Goal: Information Seeking & Learning: Learn about a topic

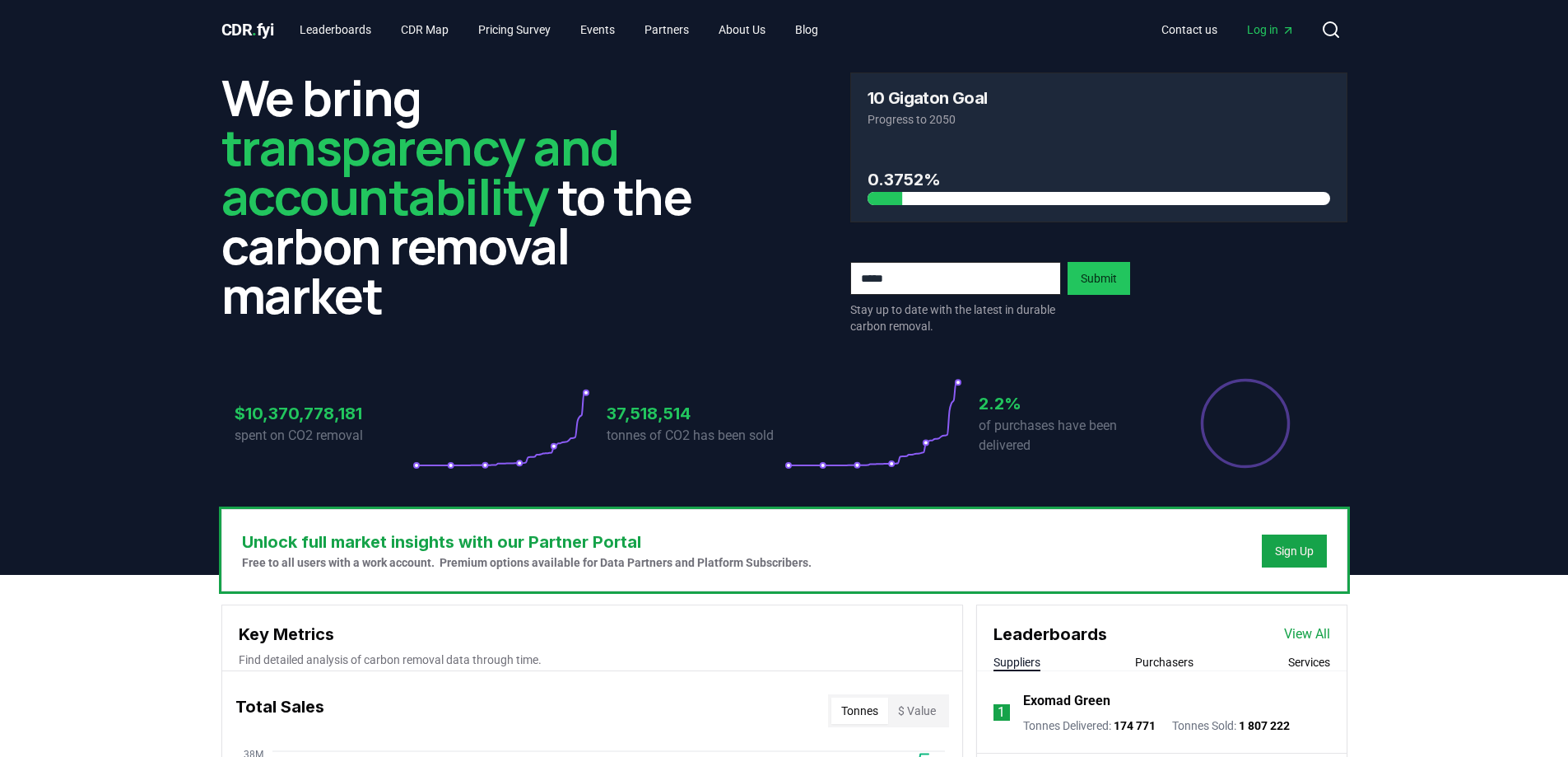
drag, startPoint x: 680, startPoint y: 230, endPoint x: 609, endPoint y: 221, distance: 71.6
click at [608, 222] on h2 "We bring transparency and accountability to the carbon removal market" at bounding box center [470, 195] width 497 height 247
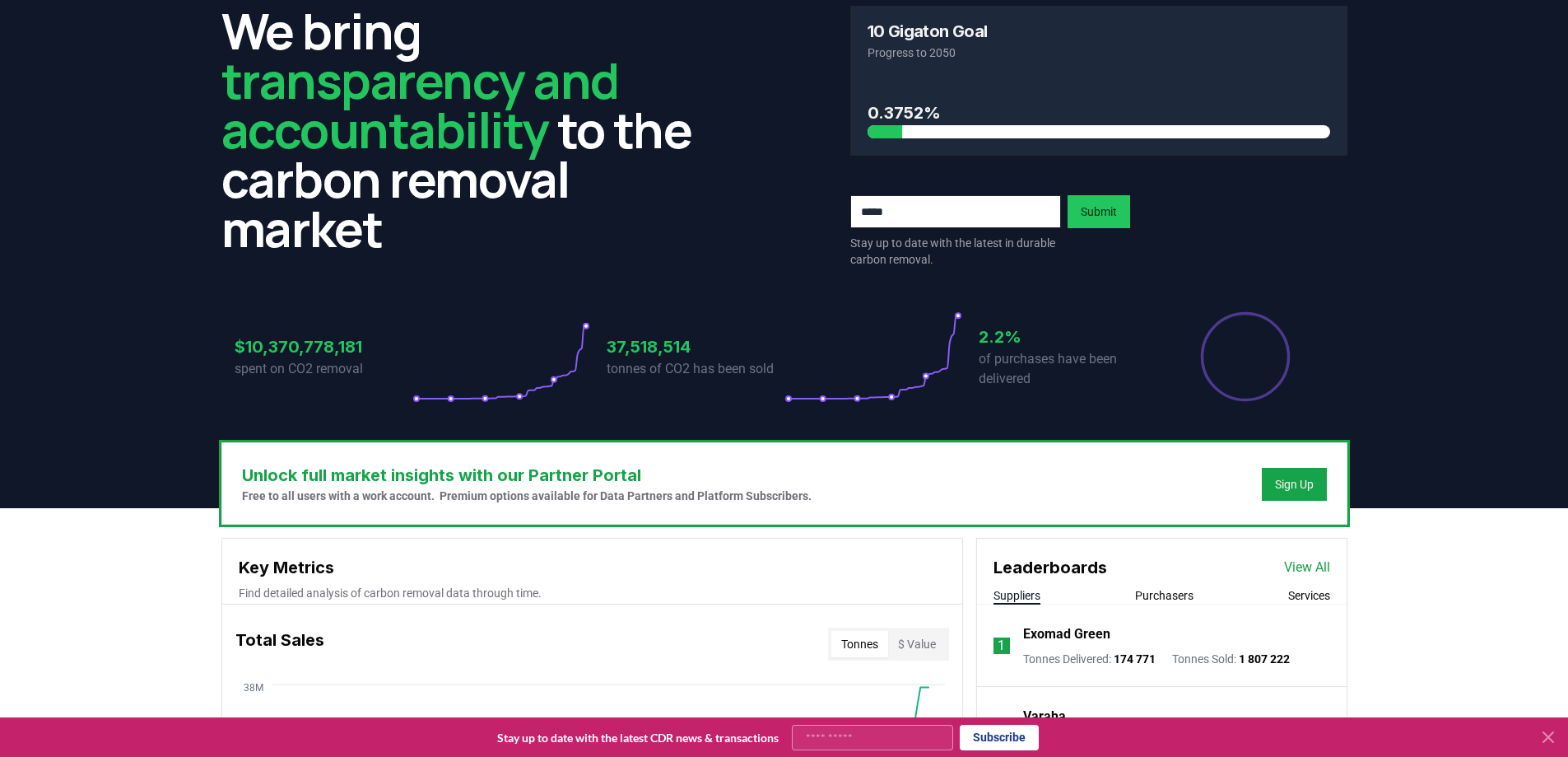
drag, startPoint x: 608, startPoint y: 202, endPoint x: 536, endPoint y: 199, distance: 72.1
click at [536, 199] on h2 "We bring transparency and accountability to the carbon removal market" at bounding box center [470, 129] width 497 height 247
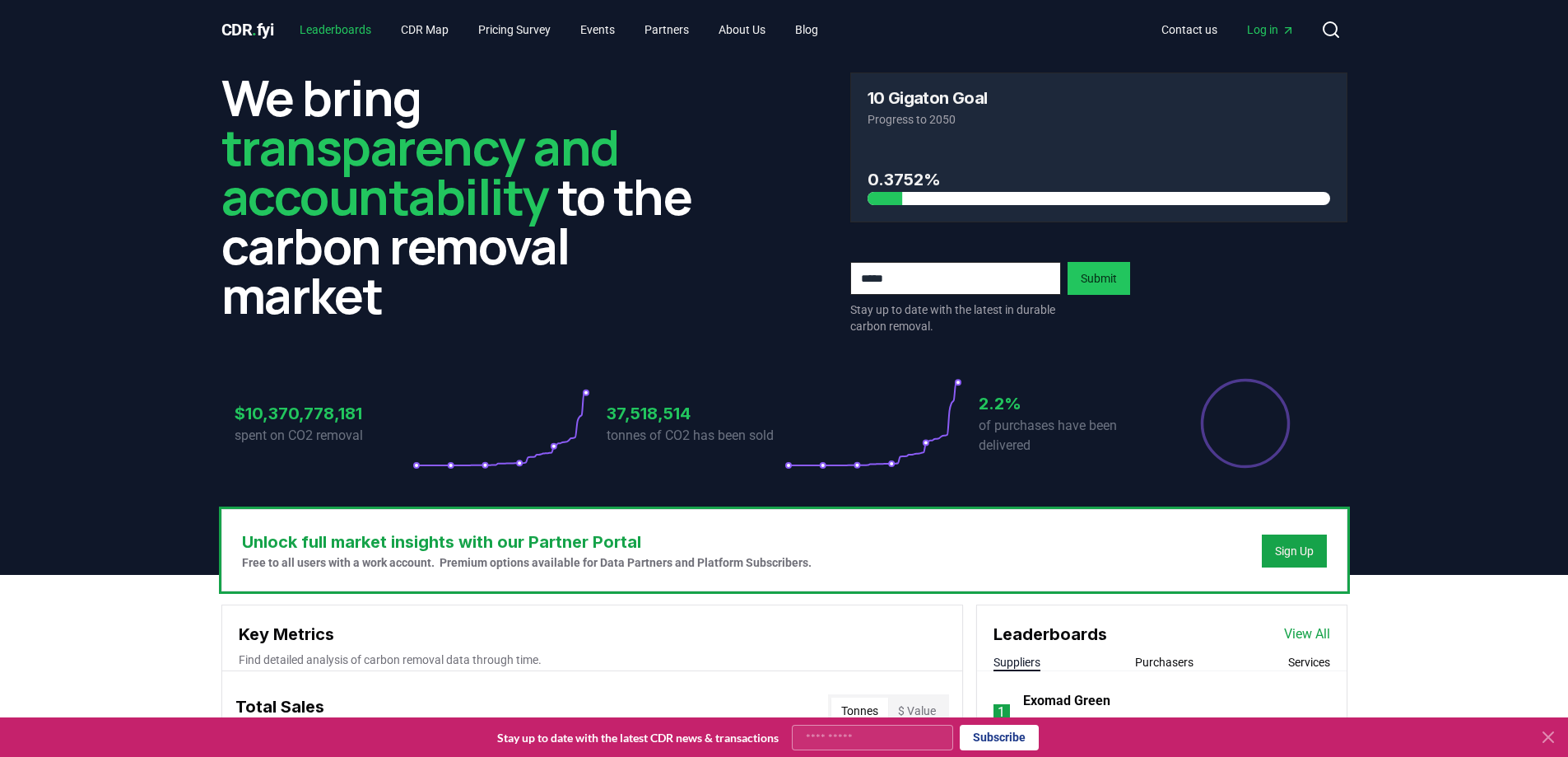
click at [365, 34] on link "Leaderboards" at bounding box center [335, 29] width 98 height 29
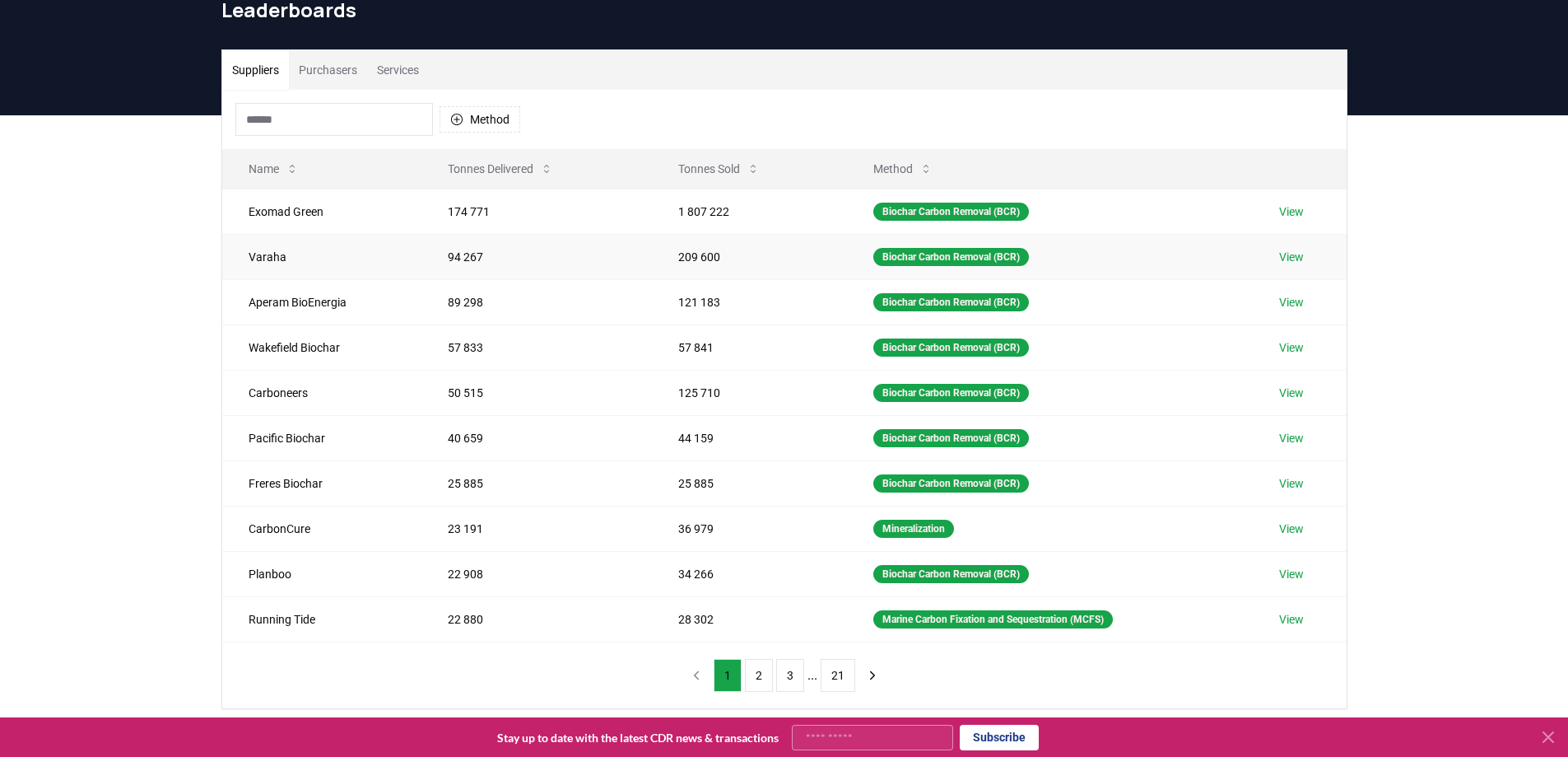
scroll to position [83, 0]
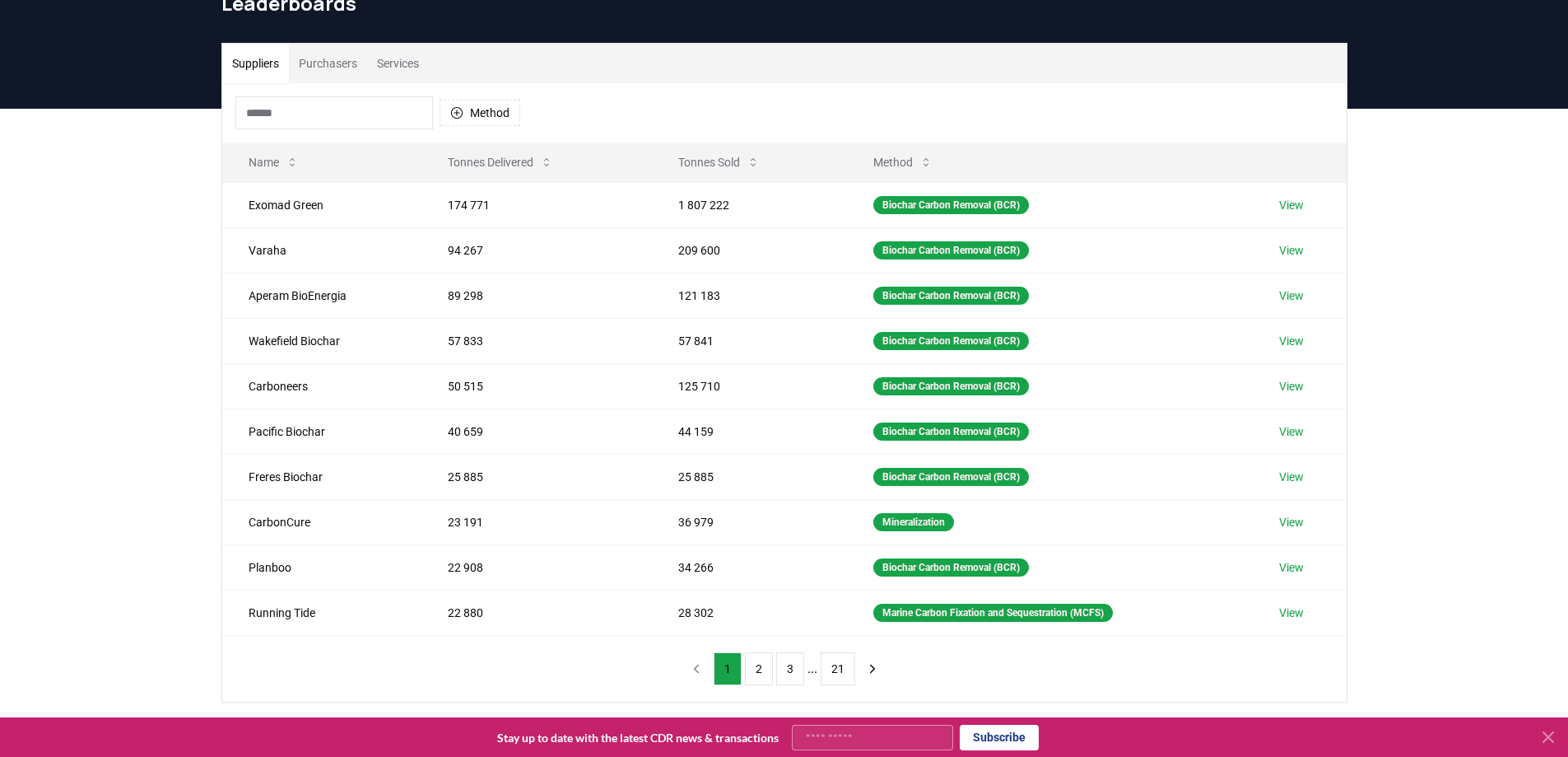
click at [334, 63] on button "Purchasers" at bounding box center [328, 64] width 78 height 40
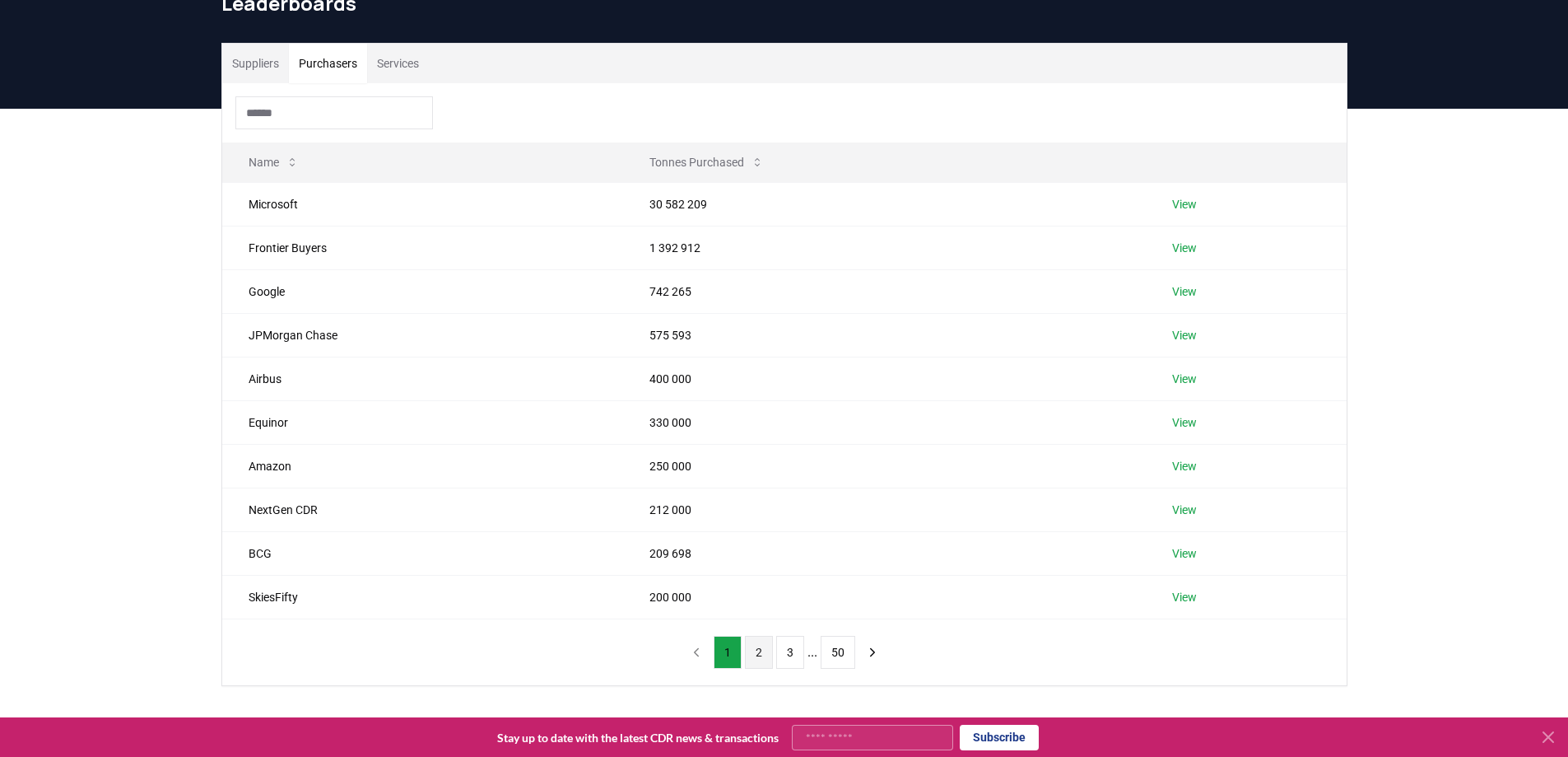
click at [761, 649] on button "2" at bounding box center [759, 652] width 28 height 33
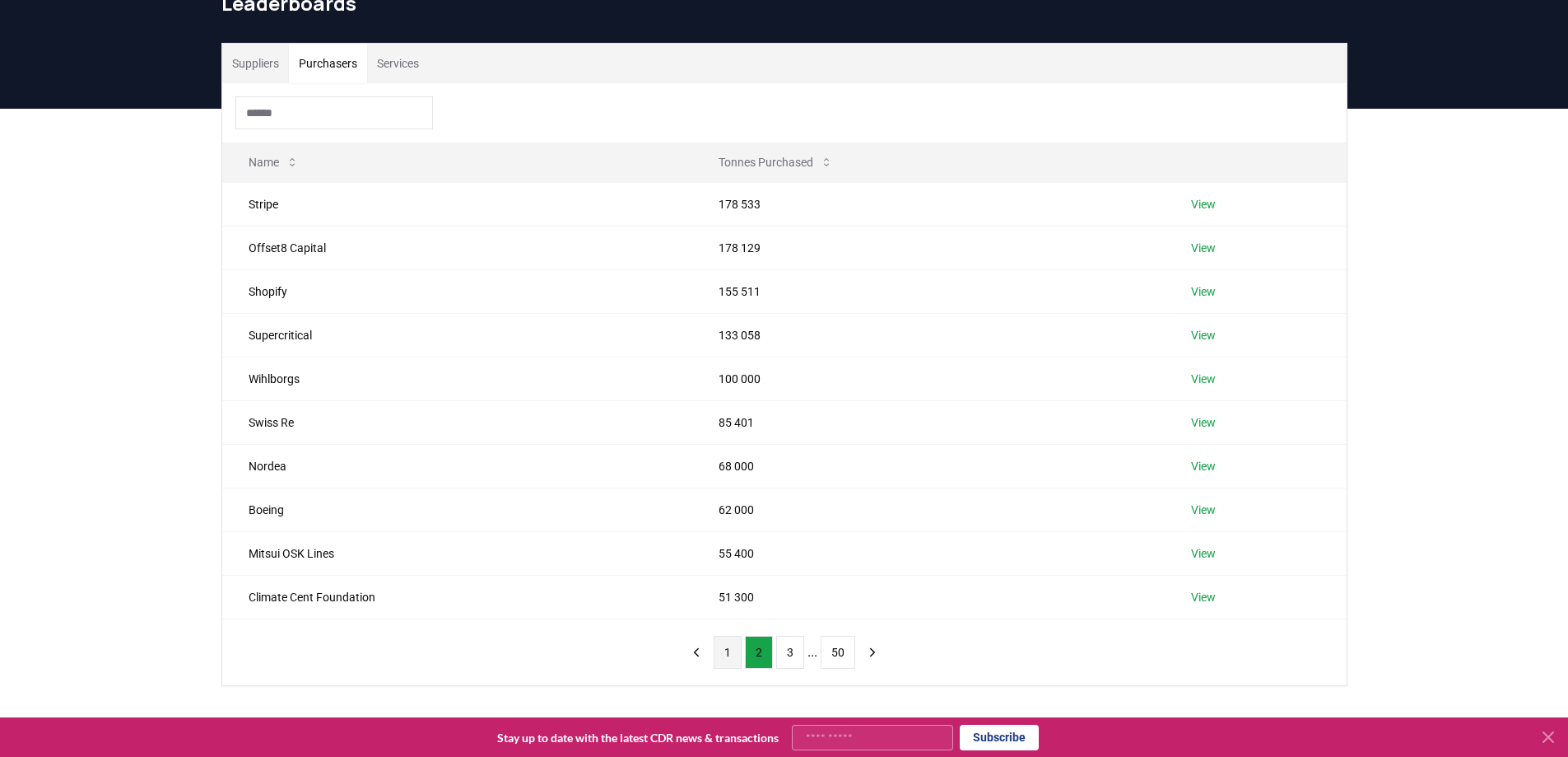
click at [738, 652] on button "1" at bounding box center [728, 652] width 28 height 33
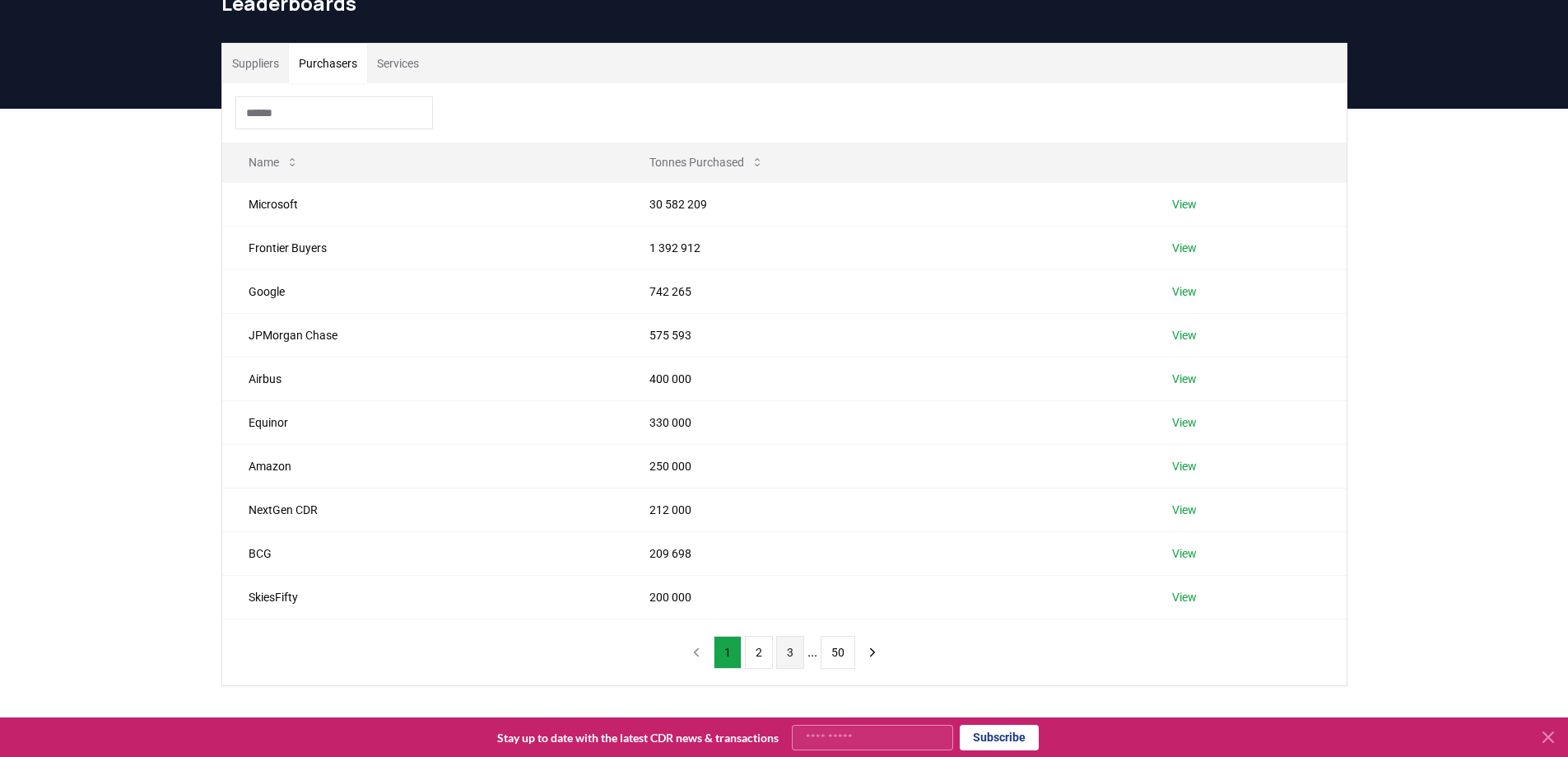
click at [785, 656] on button "3" at bounding box center [790, 652] width 28 height 33
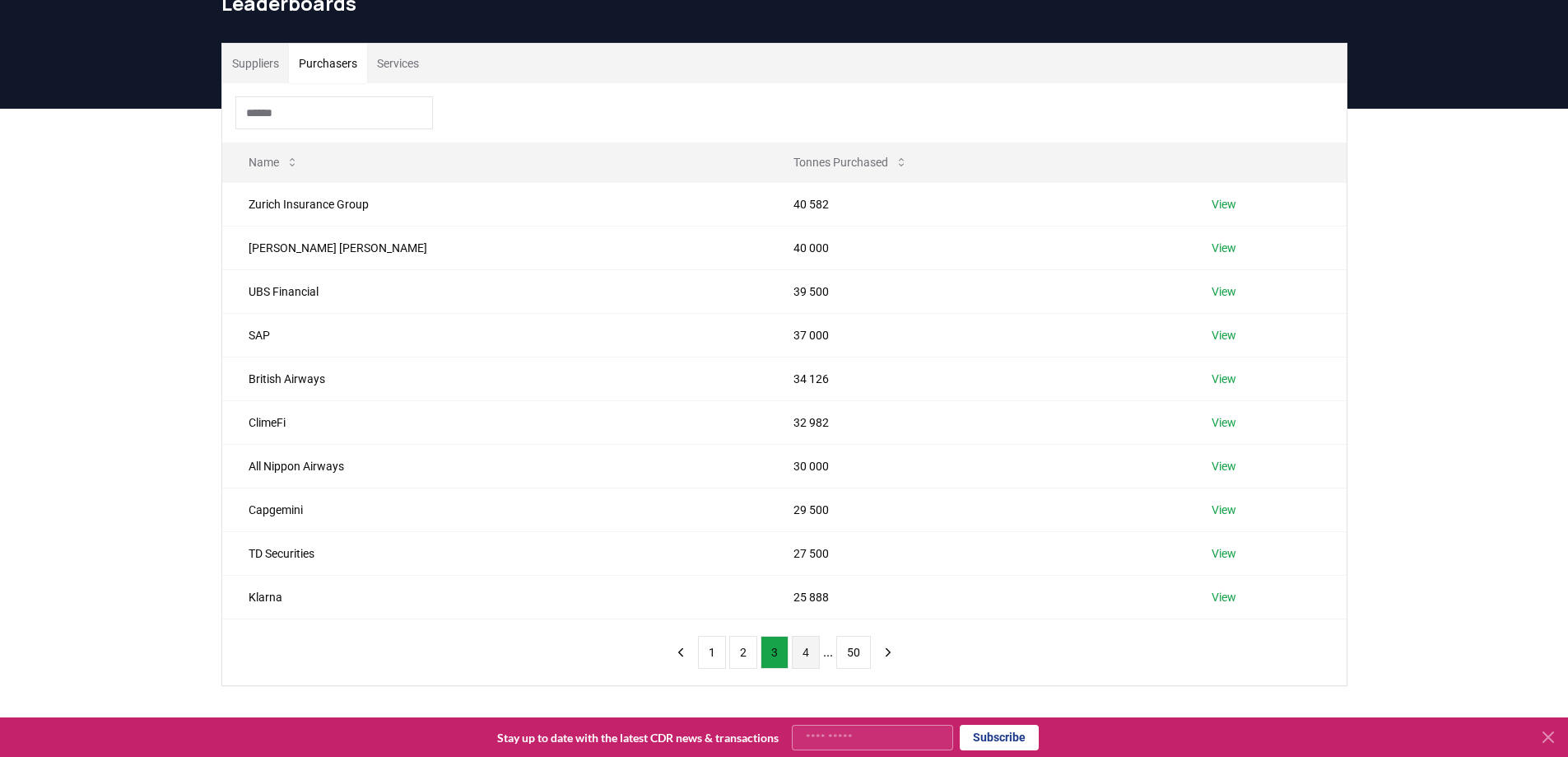
click at [806, 657] on button "4" at bounding box center [806, 652] width 28 height 33
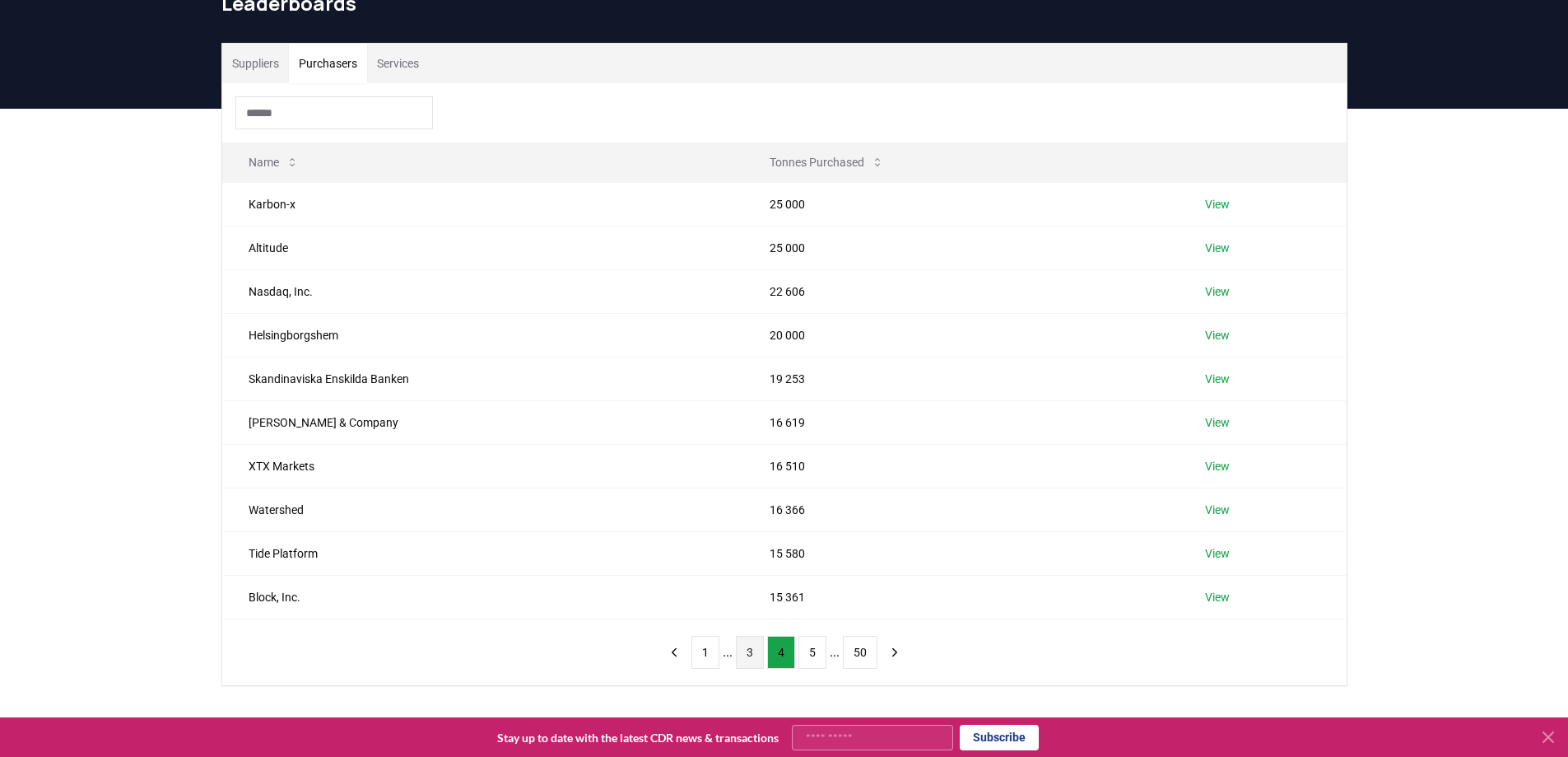
click at [759, 652] on button "3" at bounding box center [750, 652] width 28 height 33
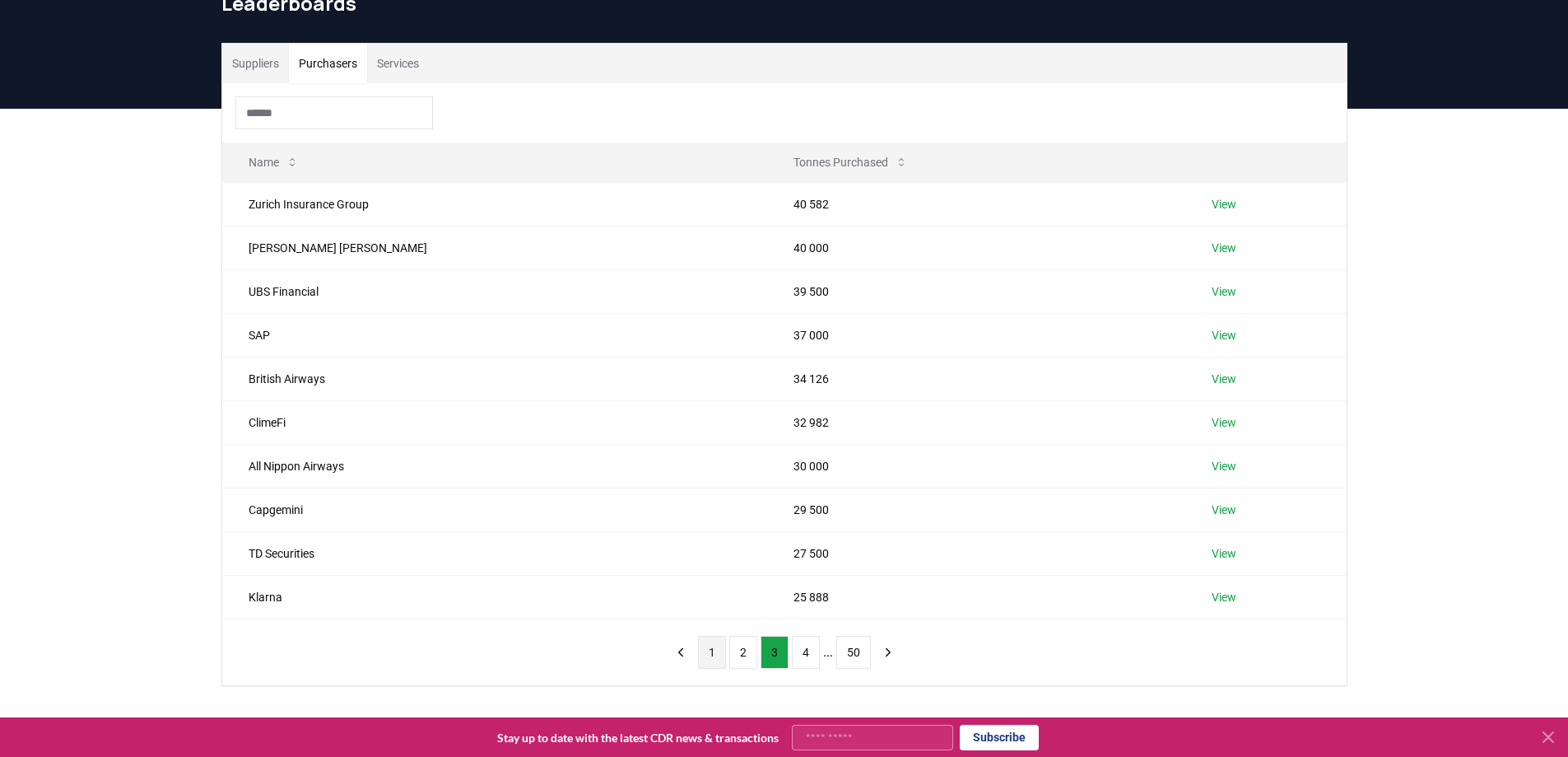
click at [717, 649] on button "1" at bounding box center [712, 652] width 28 height 33
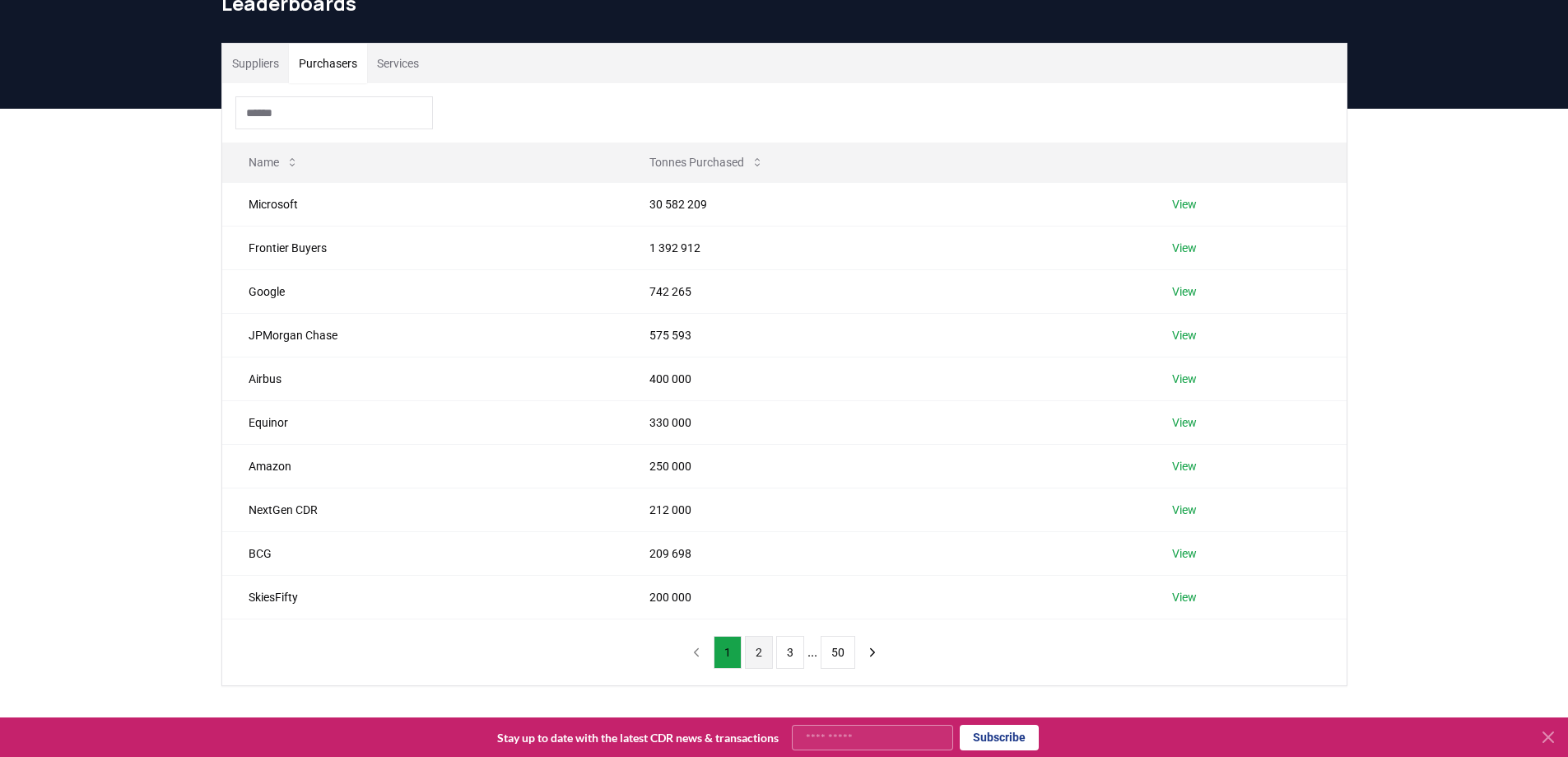
click at [749, 655] on button "2" at bounding box center [759, 652] width 28 height 33
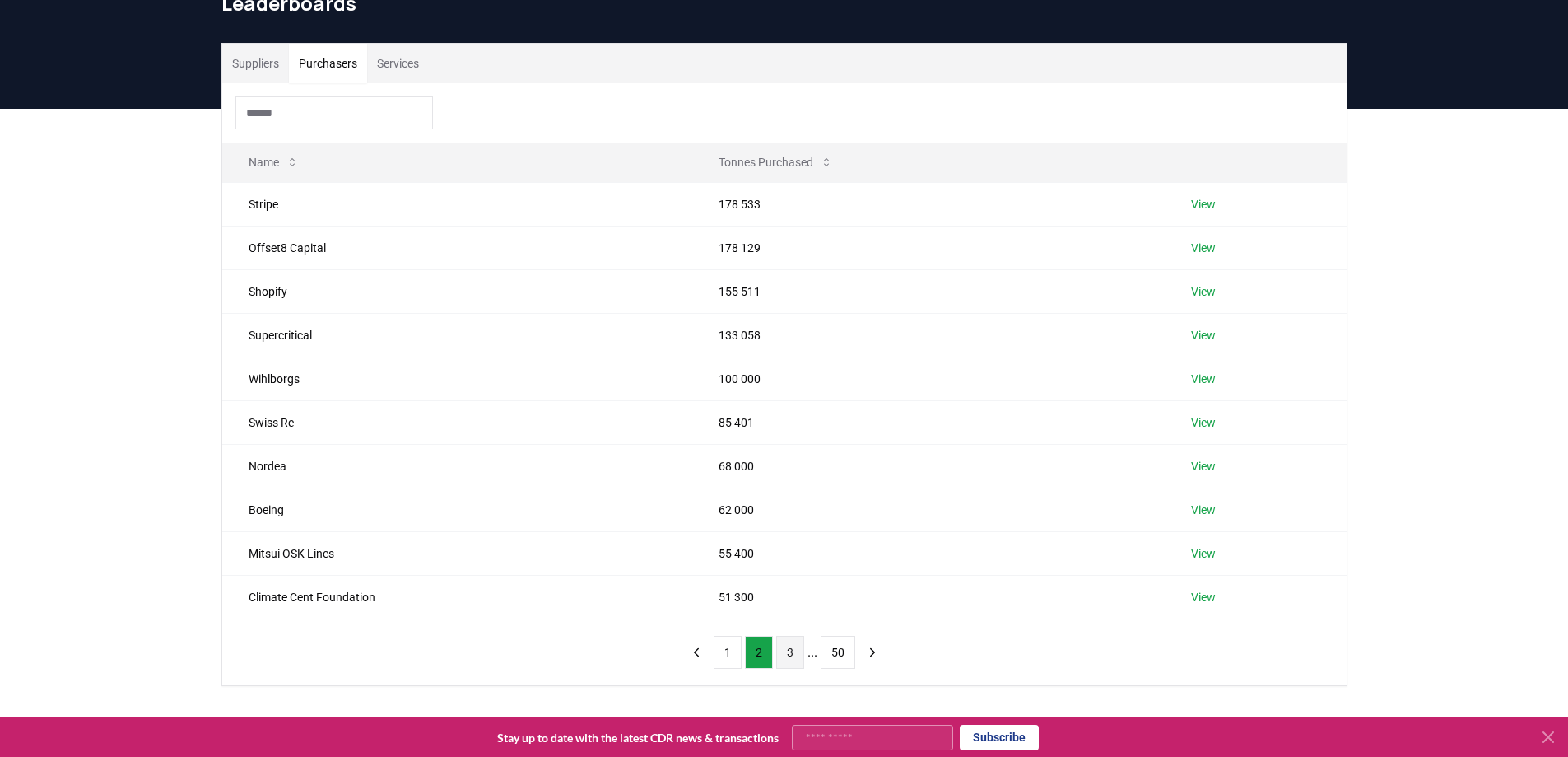
click at [791, 656] on button "3" at bounding box center [790, 652] width 28 height 33
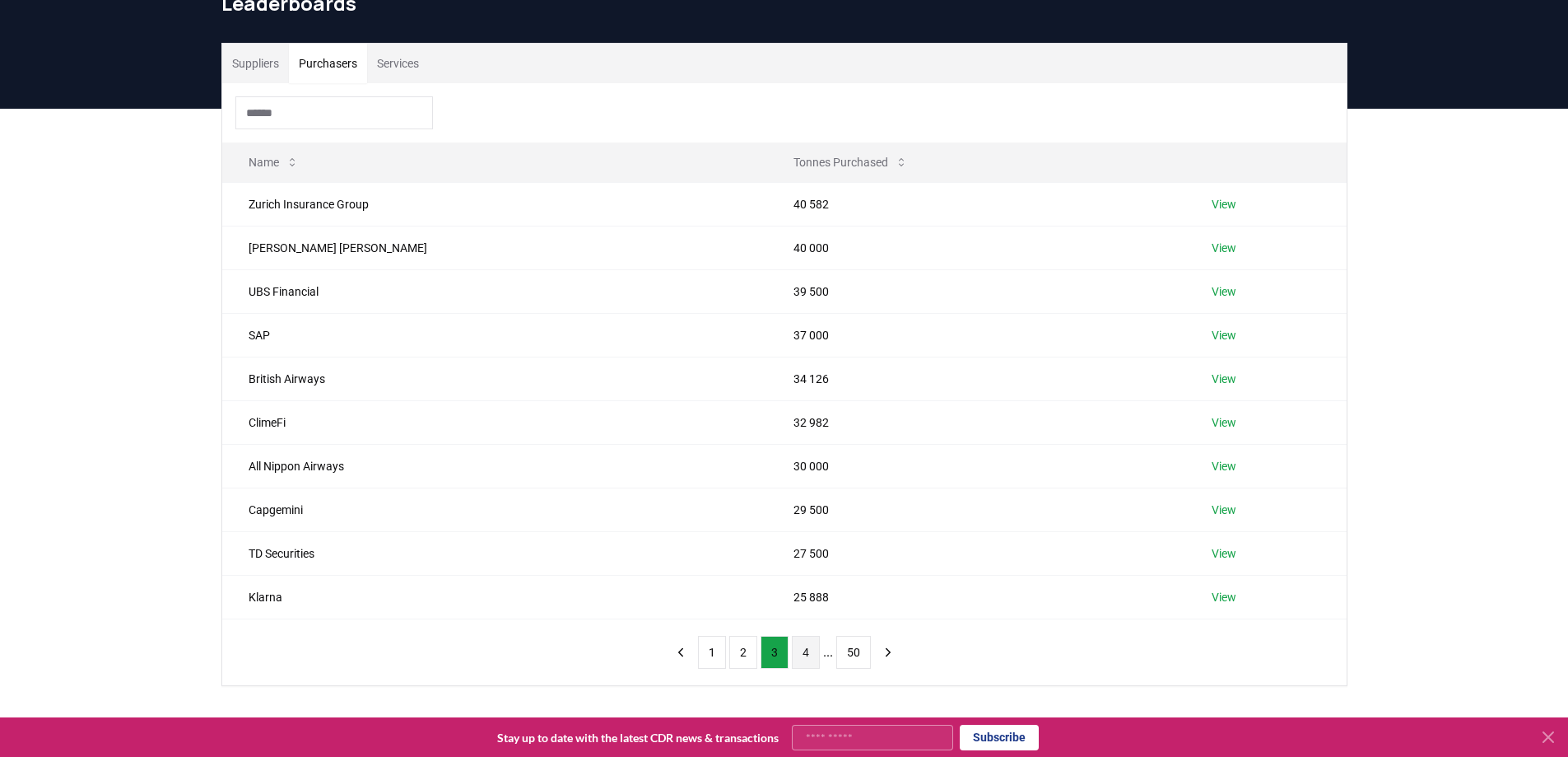
click at [799, 652] on button "4" at bounding box center [806, 652] width 28 height 33
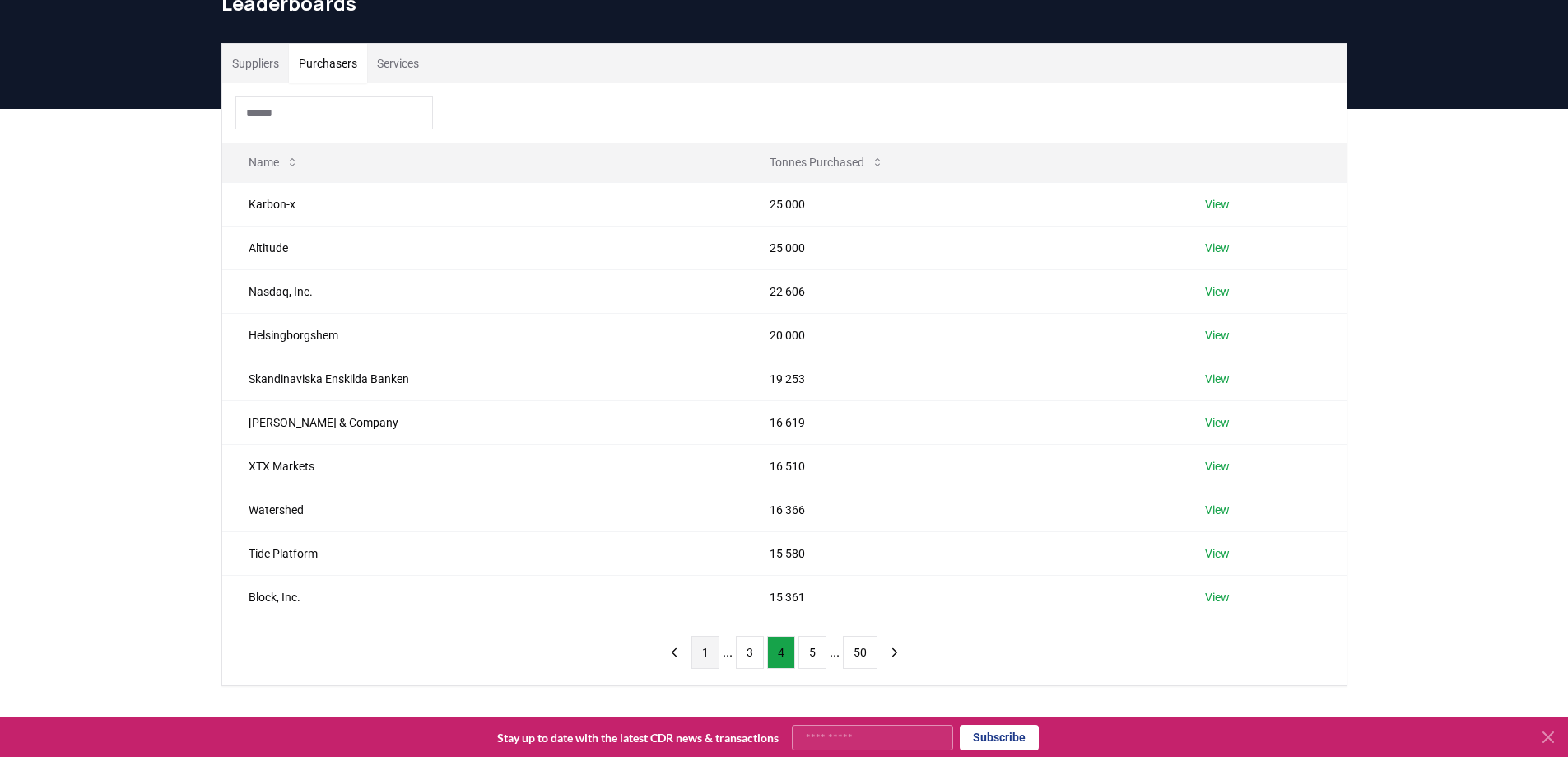
click at [698, 654] on button "1" at bounding box center [705, 652] width 28 height 33
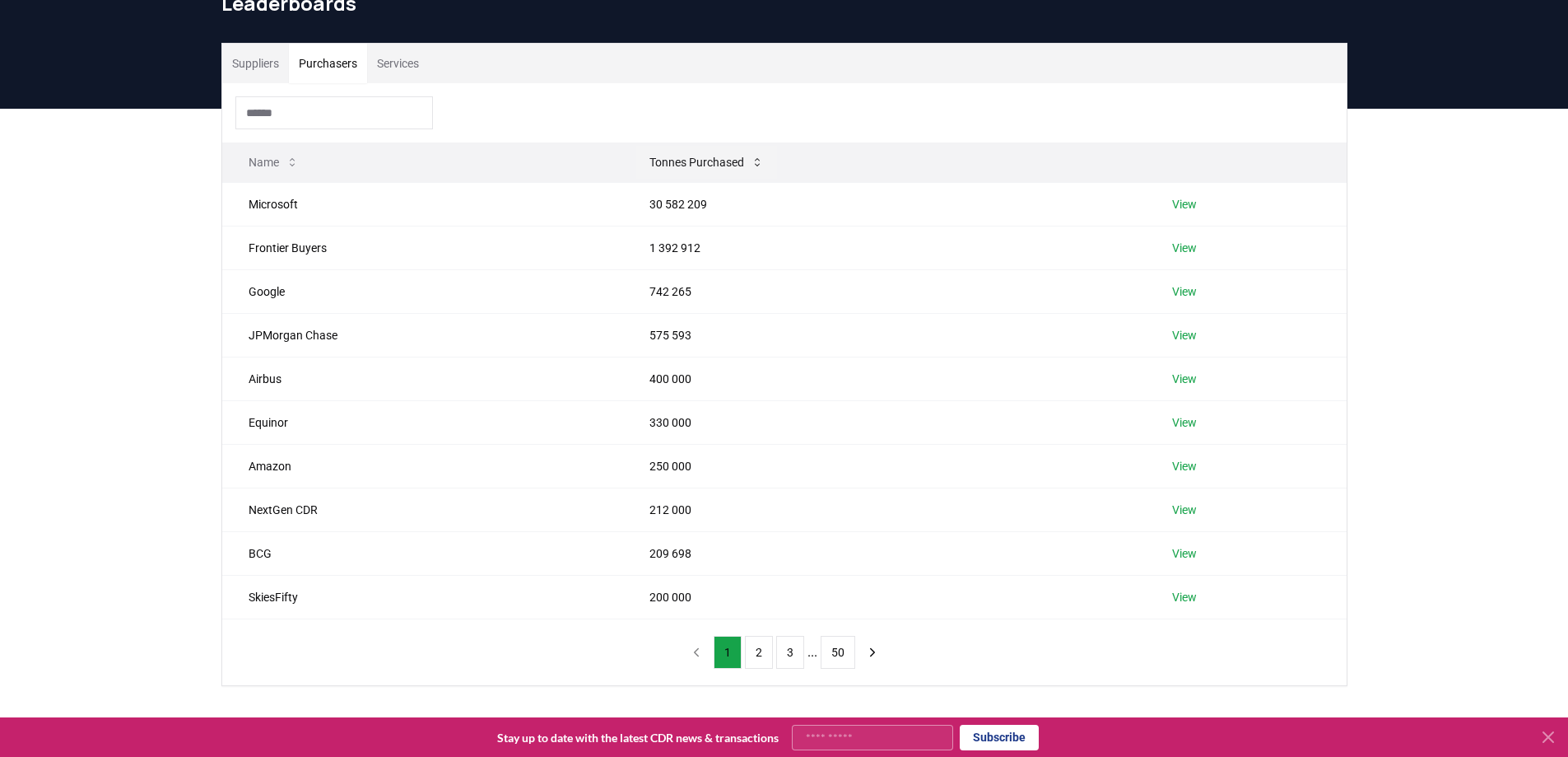
click at [690, 163] on button "Tonnes Purchased" at bounding box center [707, 162] width 141 height 33
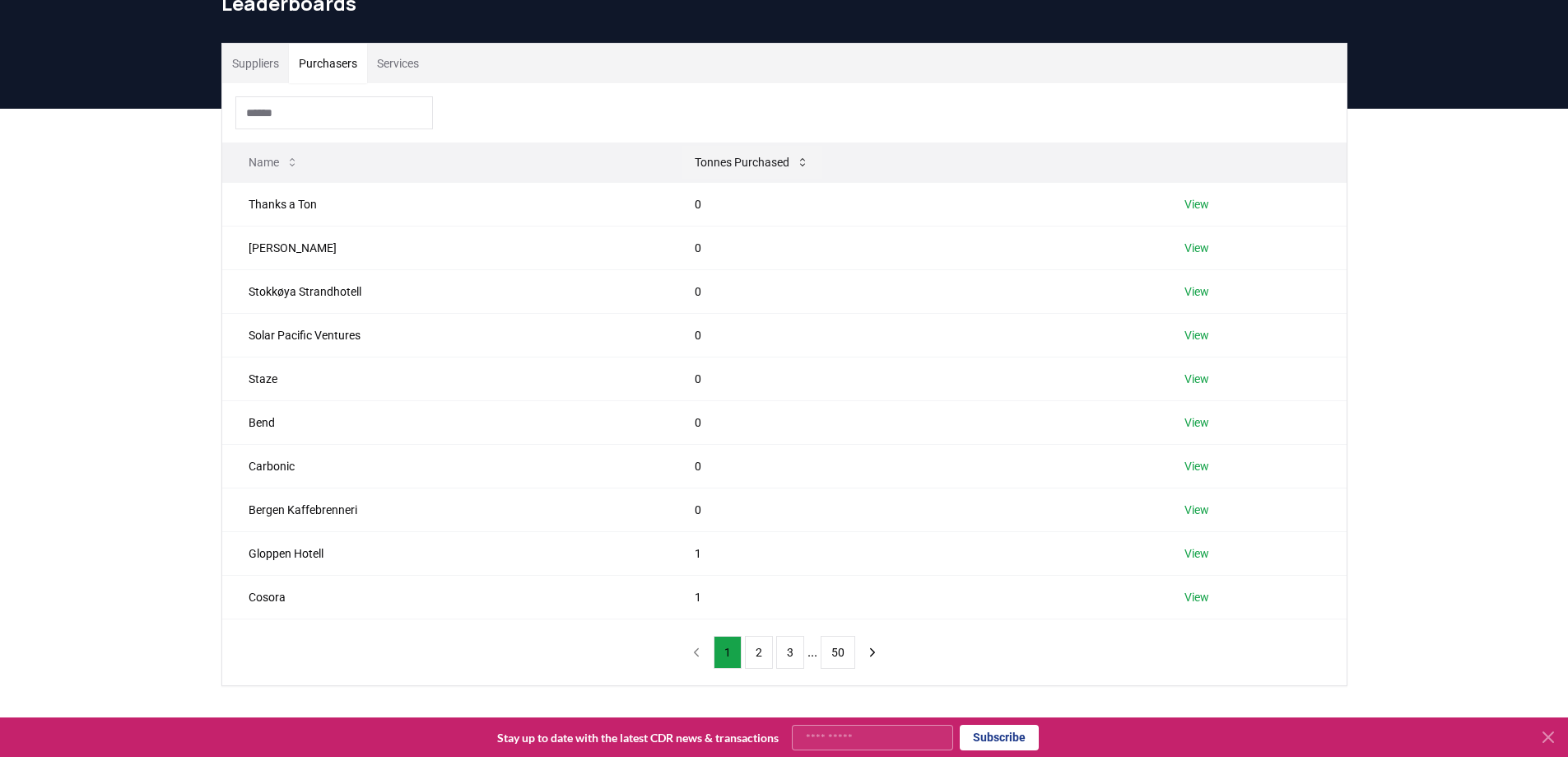
click at [713, 160] on button "Tonnes Purchased" at bounding box center [753, 162] width 141 height 33
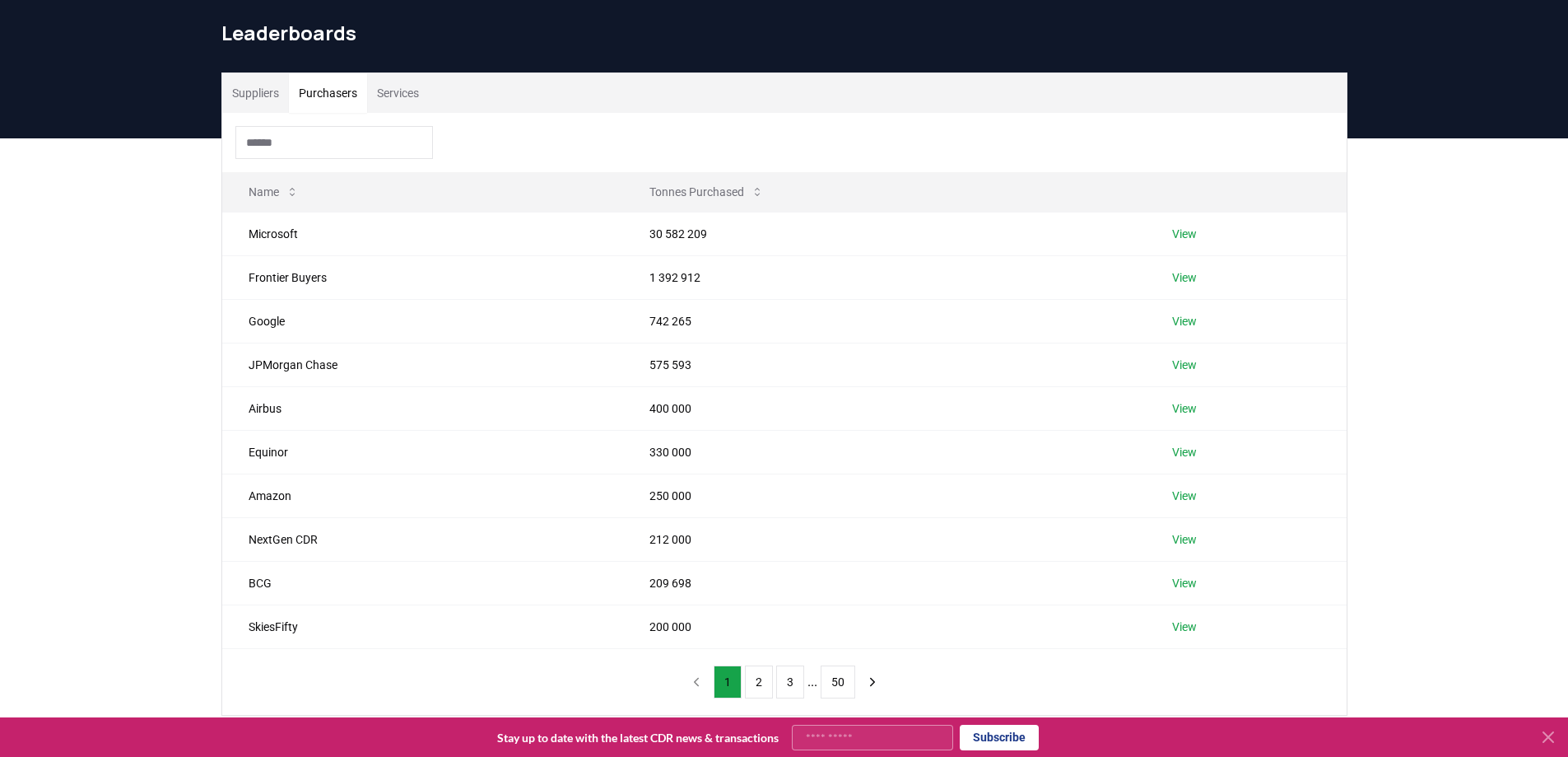
scroll to position [0, 0]
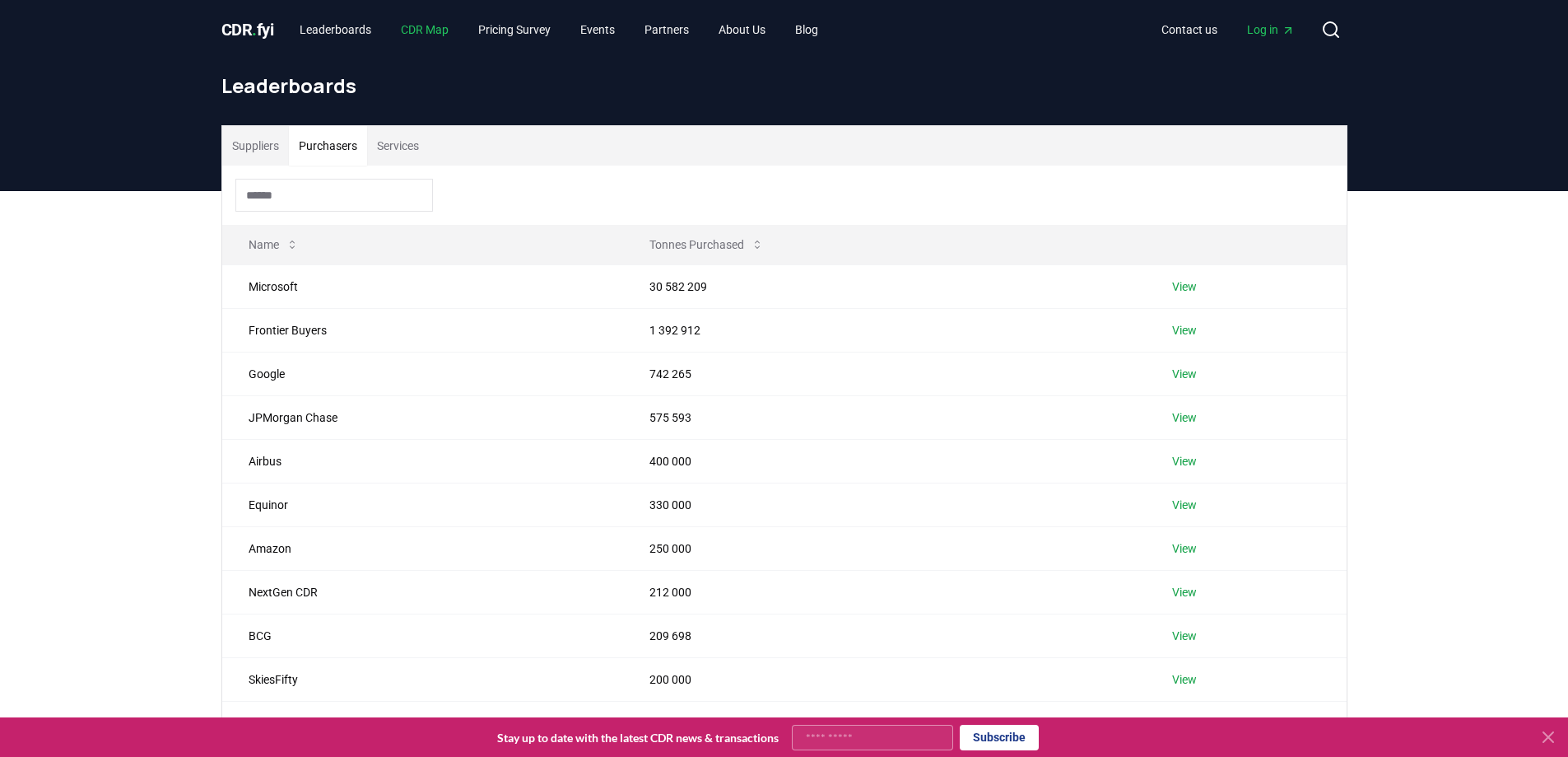
click at [415, 30] on link "CDR Map" at bounding box center [425, 29] width 74 height 29
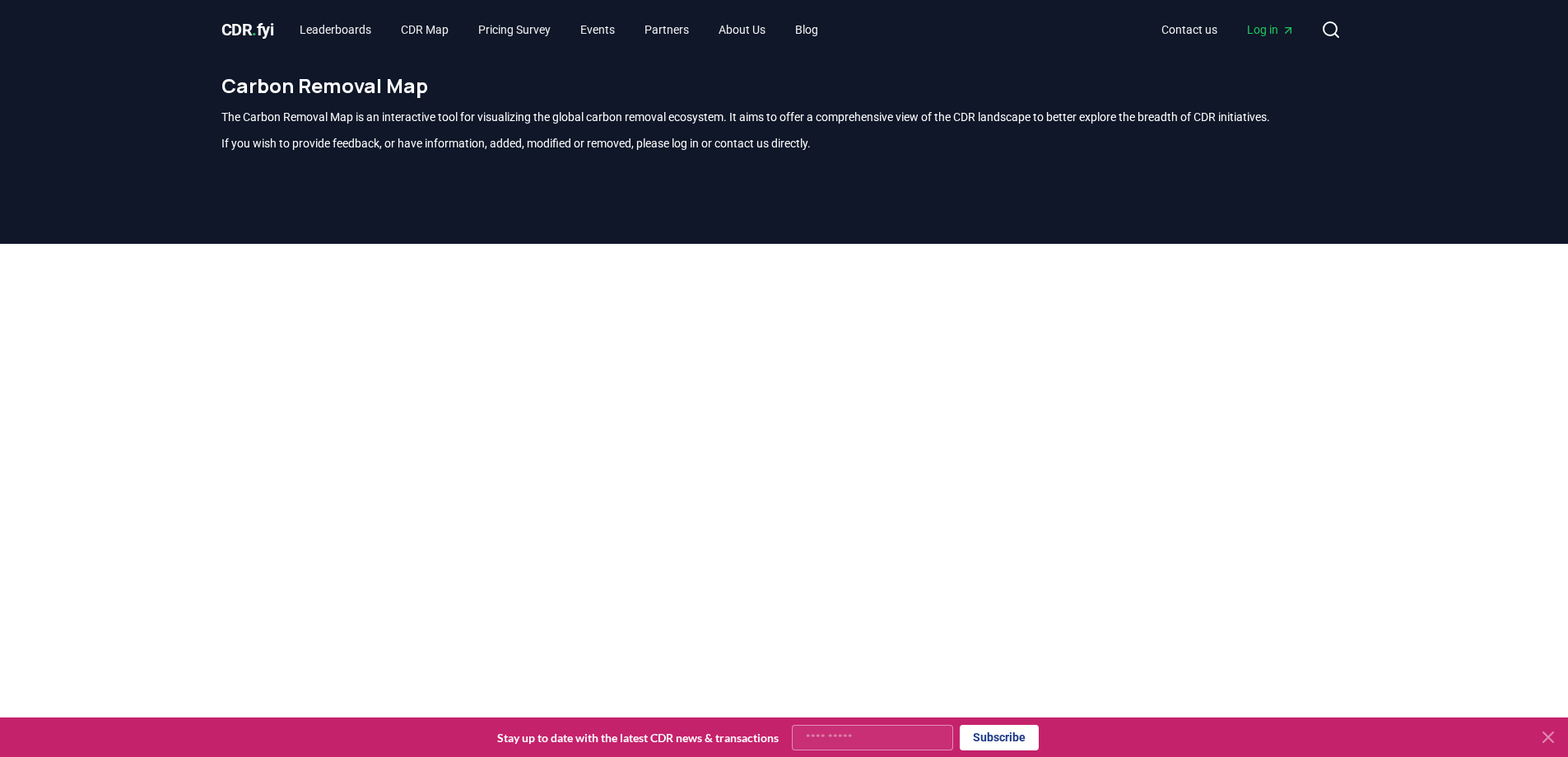
click at [246, 25] on span "CDR . fyi" at bounding box center [247, 29] width 52 height 20
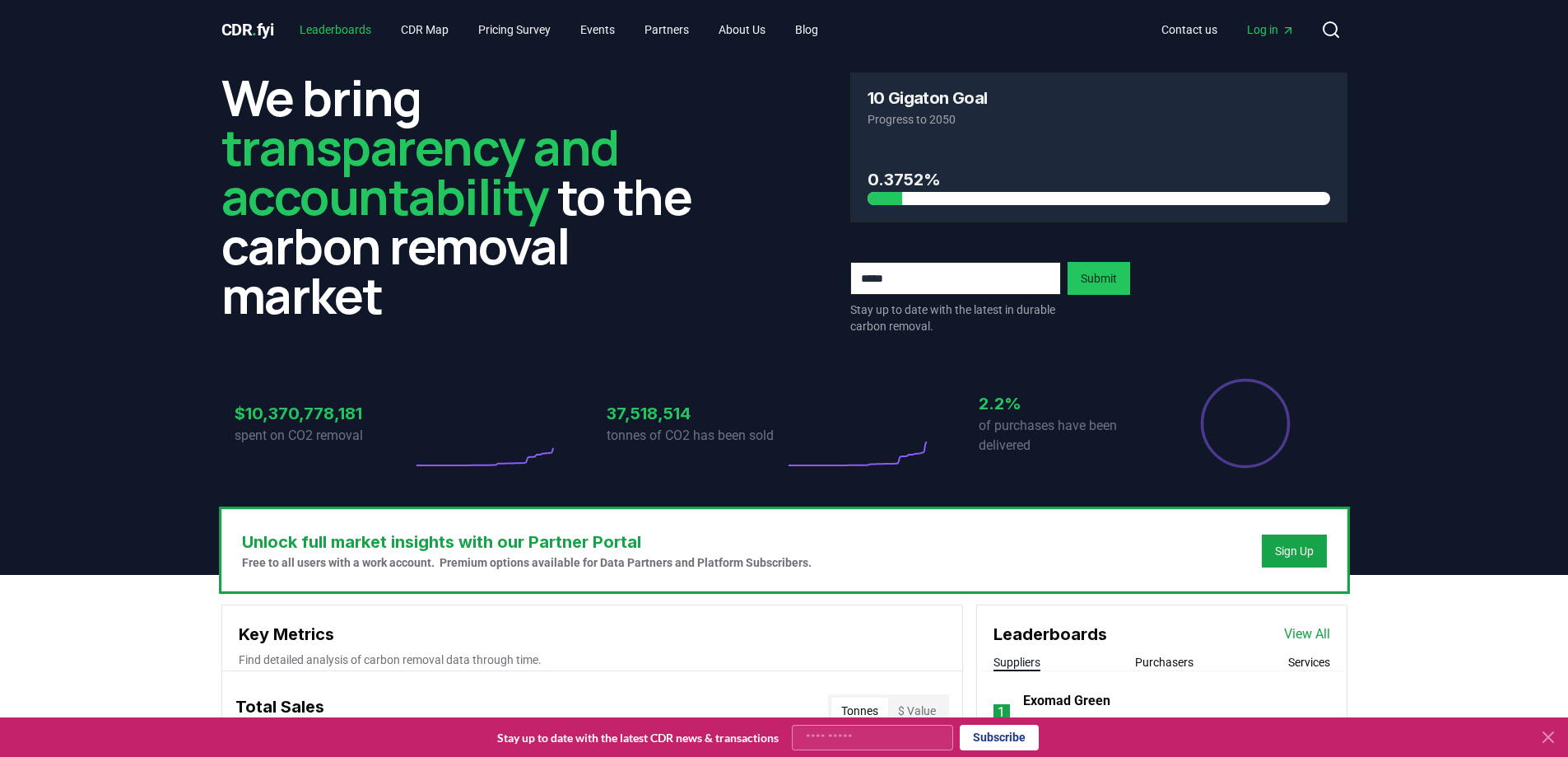
click at [318, 35] on link "Leaderboards" at bounding box center [335, 29] width 98 height 29
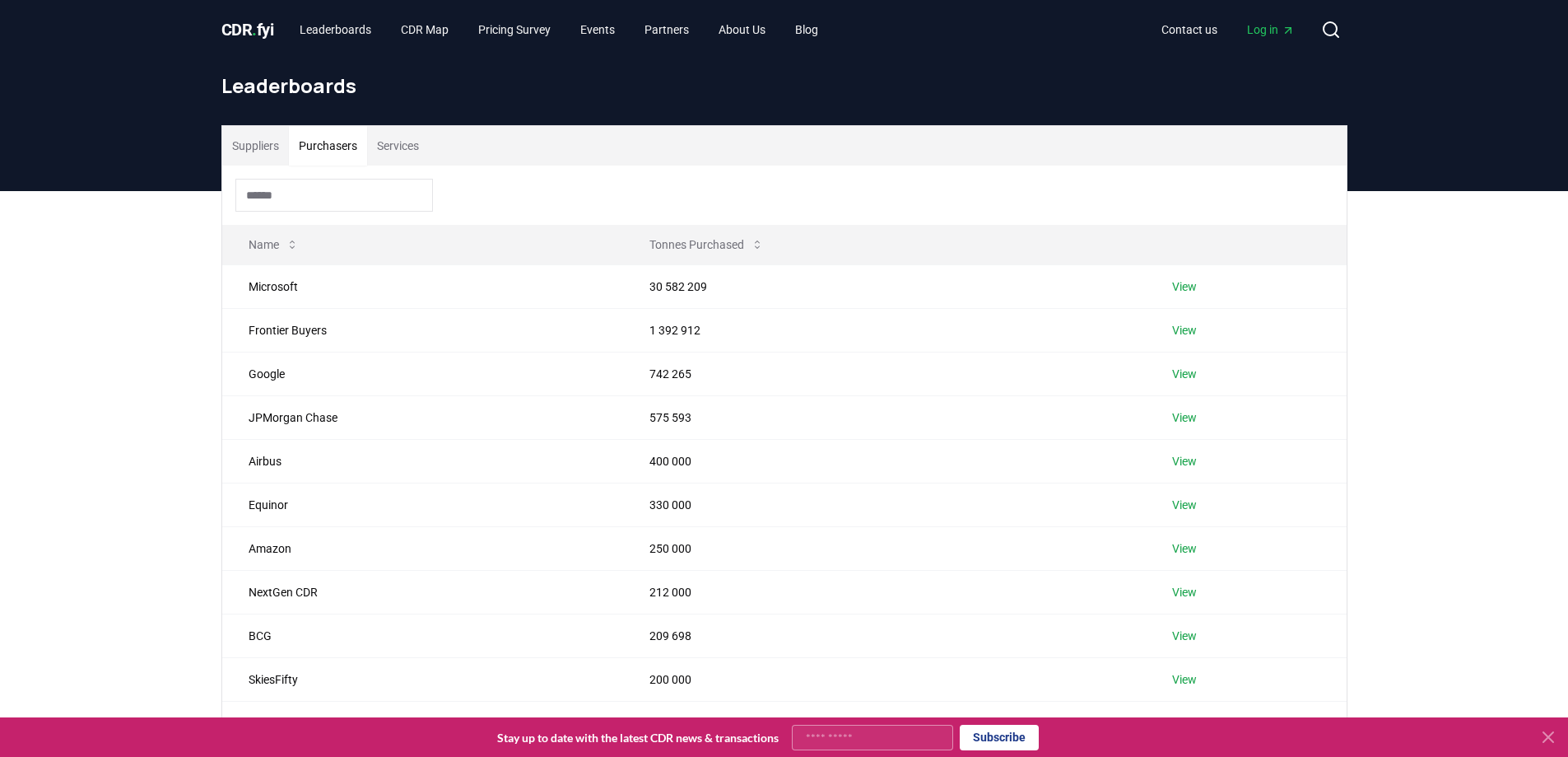
click at [315, 146] on button "Purchasers" at bounding box center [328, 145] width 78 height 40
click at [288, 150] on button "Suppliers" at bounding box center [255, 145] width 67 height 40
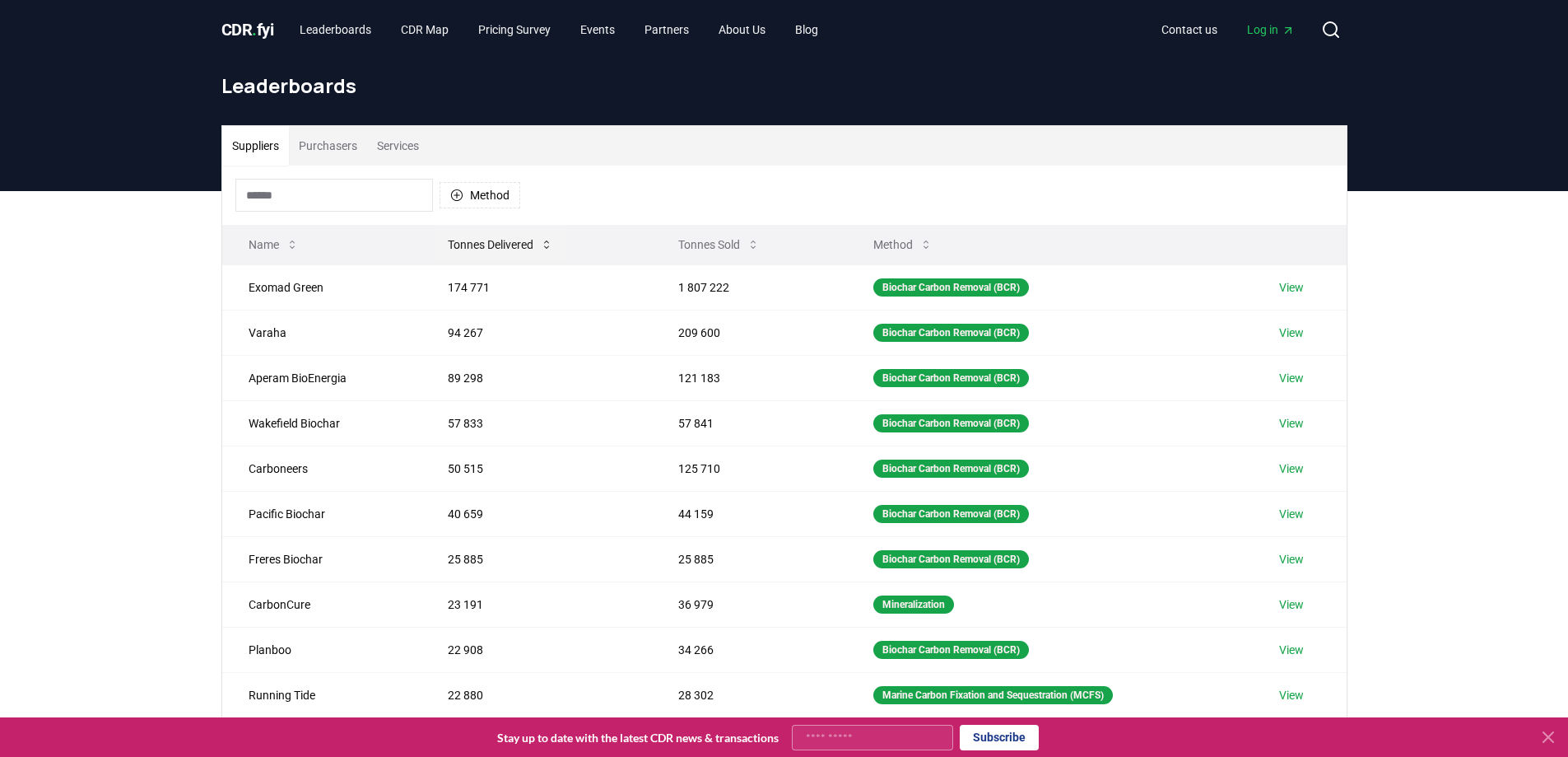
click at [491, 250] on button "Tonnes Delivered" at bounding box center [500, 244] width 132 height 33
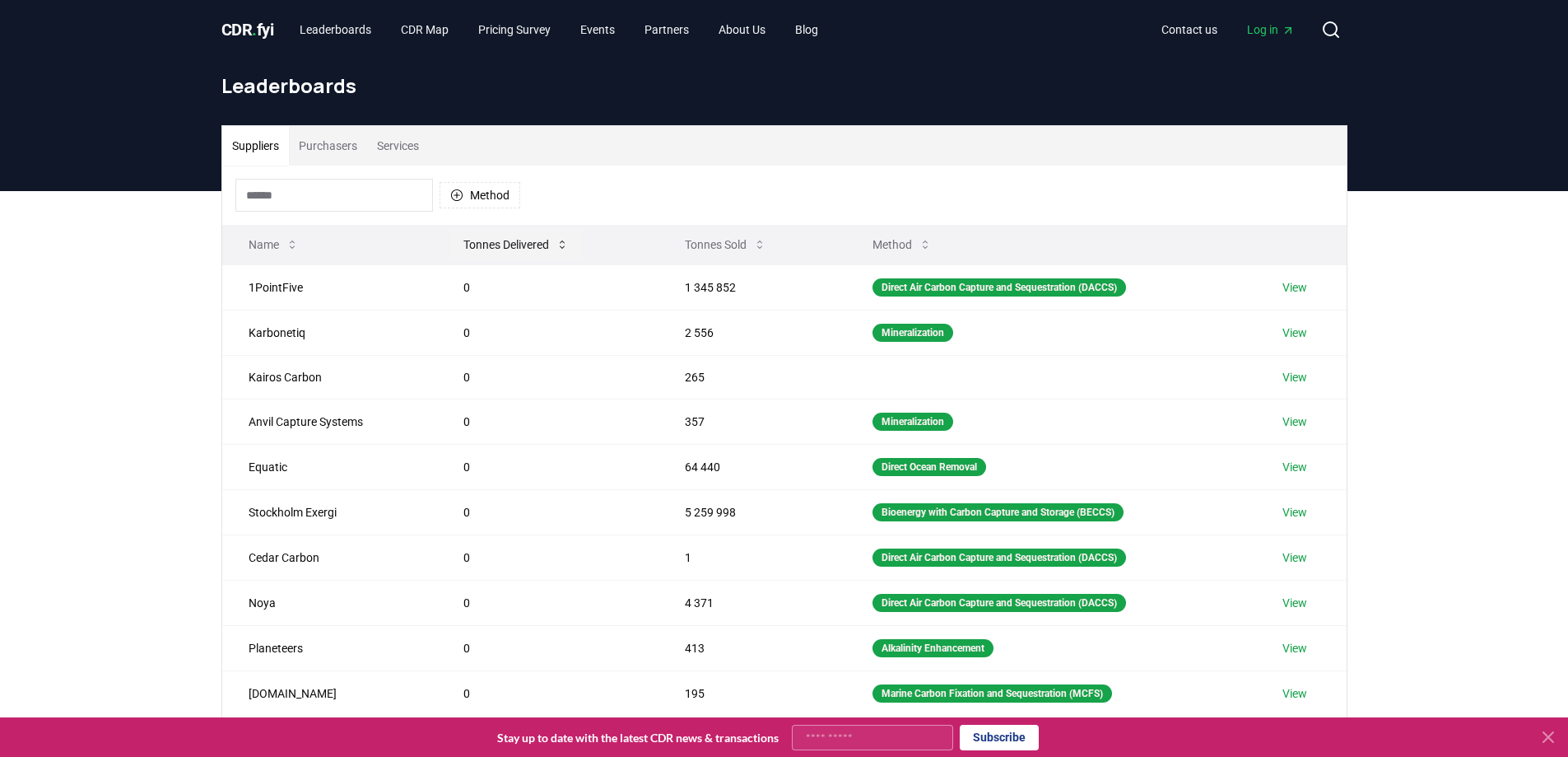
click at [494, 246] on button "Tonnes Delivered" at bounding box center [516, 244] width 132 height 33
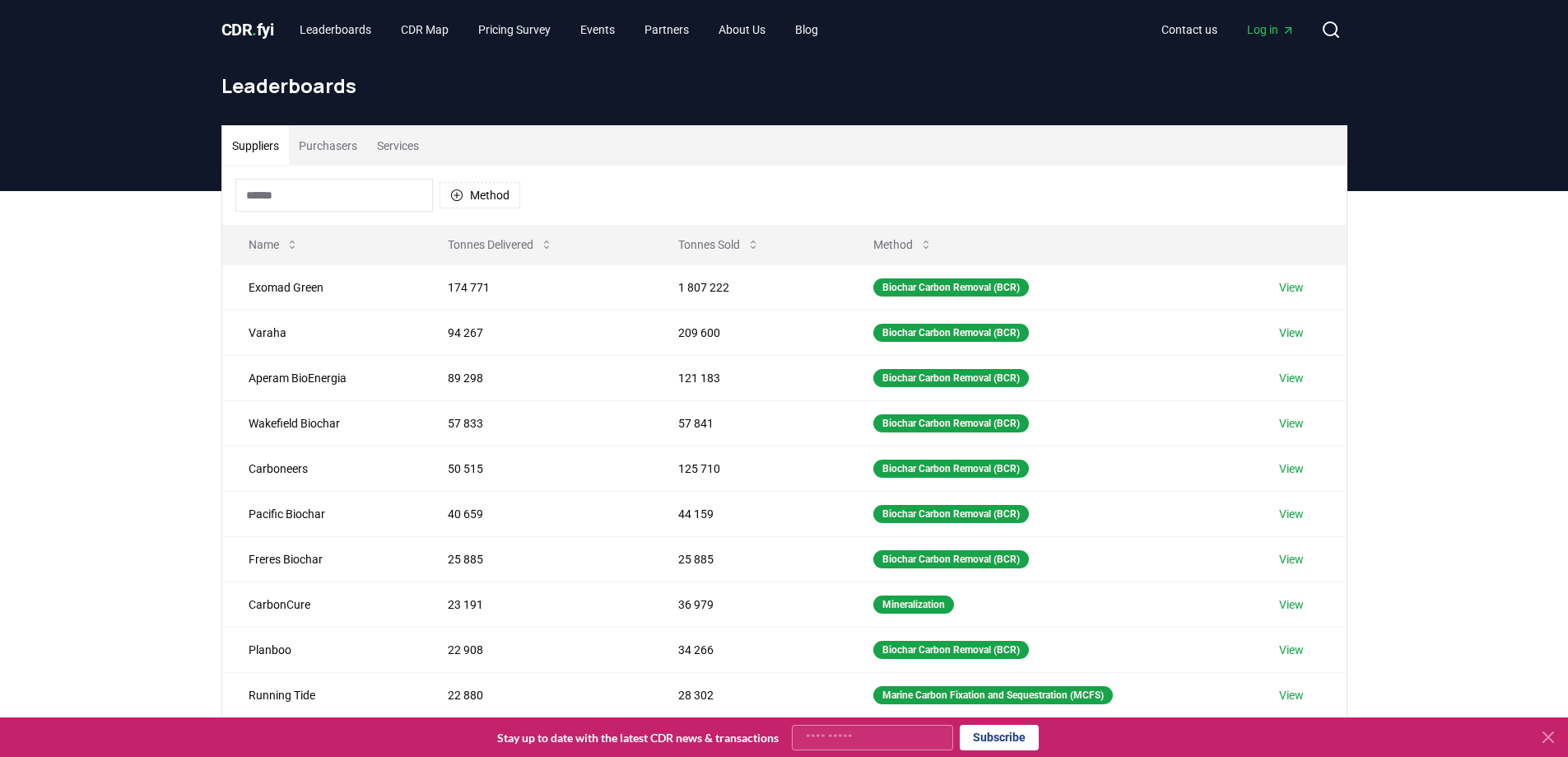
click at [345, 152] on button "Purchasers" at bounding box center [328, 145] width 78 height 40
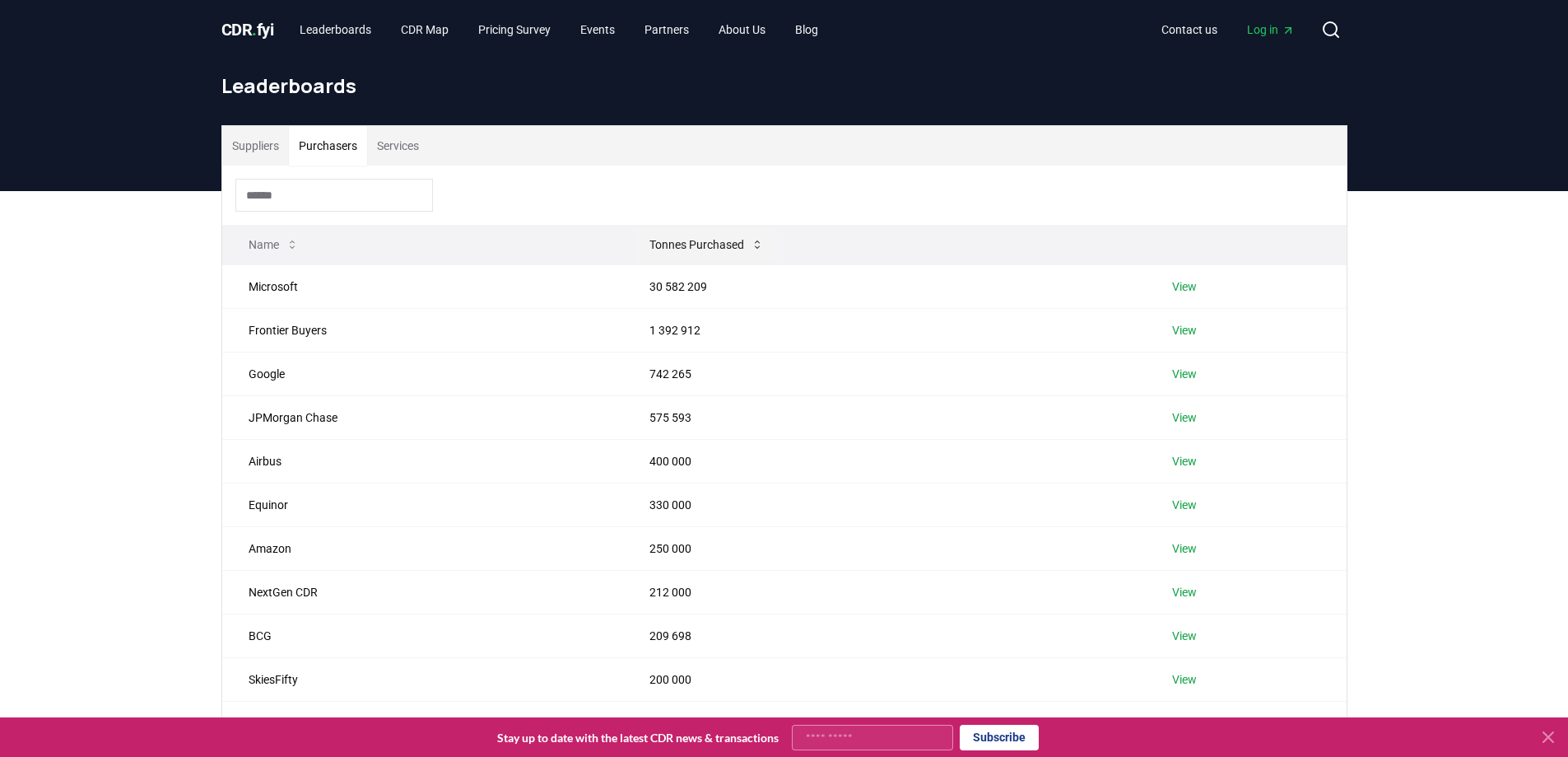
click at [658, 239] on button "Tonnes Purchased" at bounding box center [707, 244] width 141 height 33
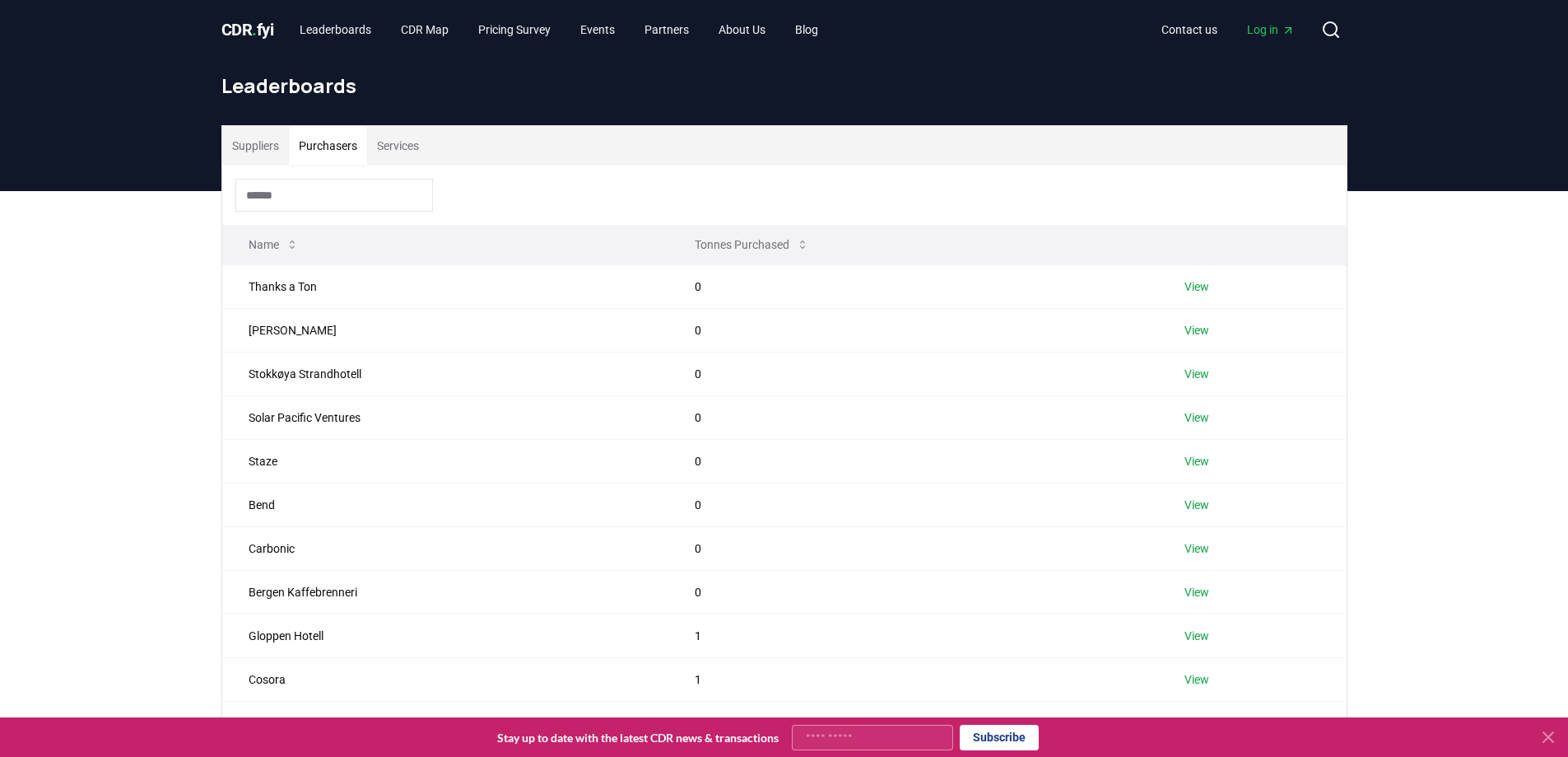
click at [661, 242] on th "Name" at bounding box center [445, 244] width 446 height 40
click at [710, 255] on button "Tonnes Purchased" at bounding box center [753, 244] width 141 height 33
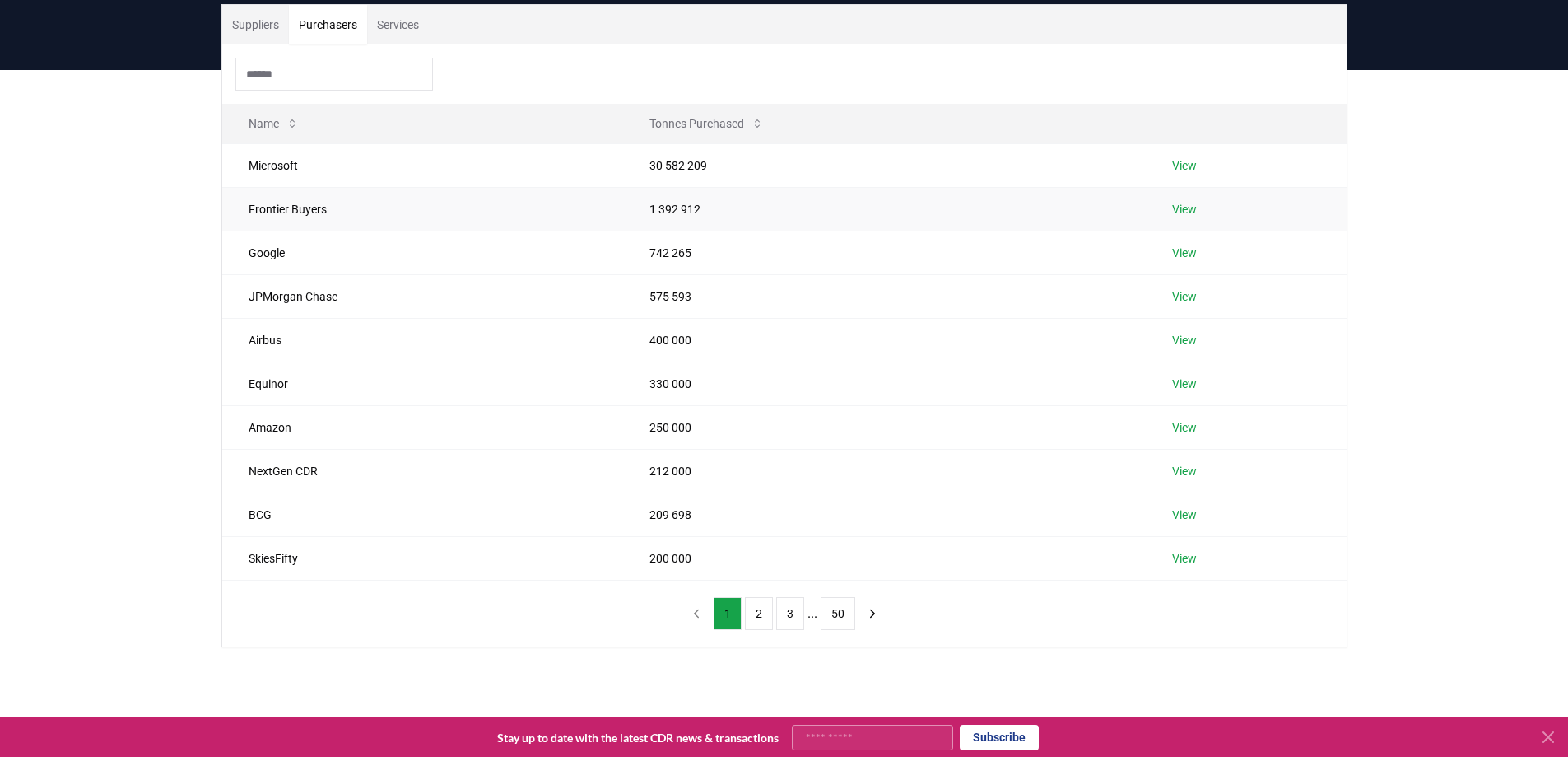
scroll to position [164, 0]
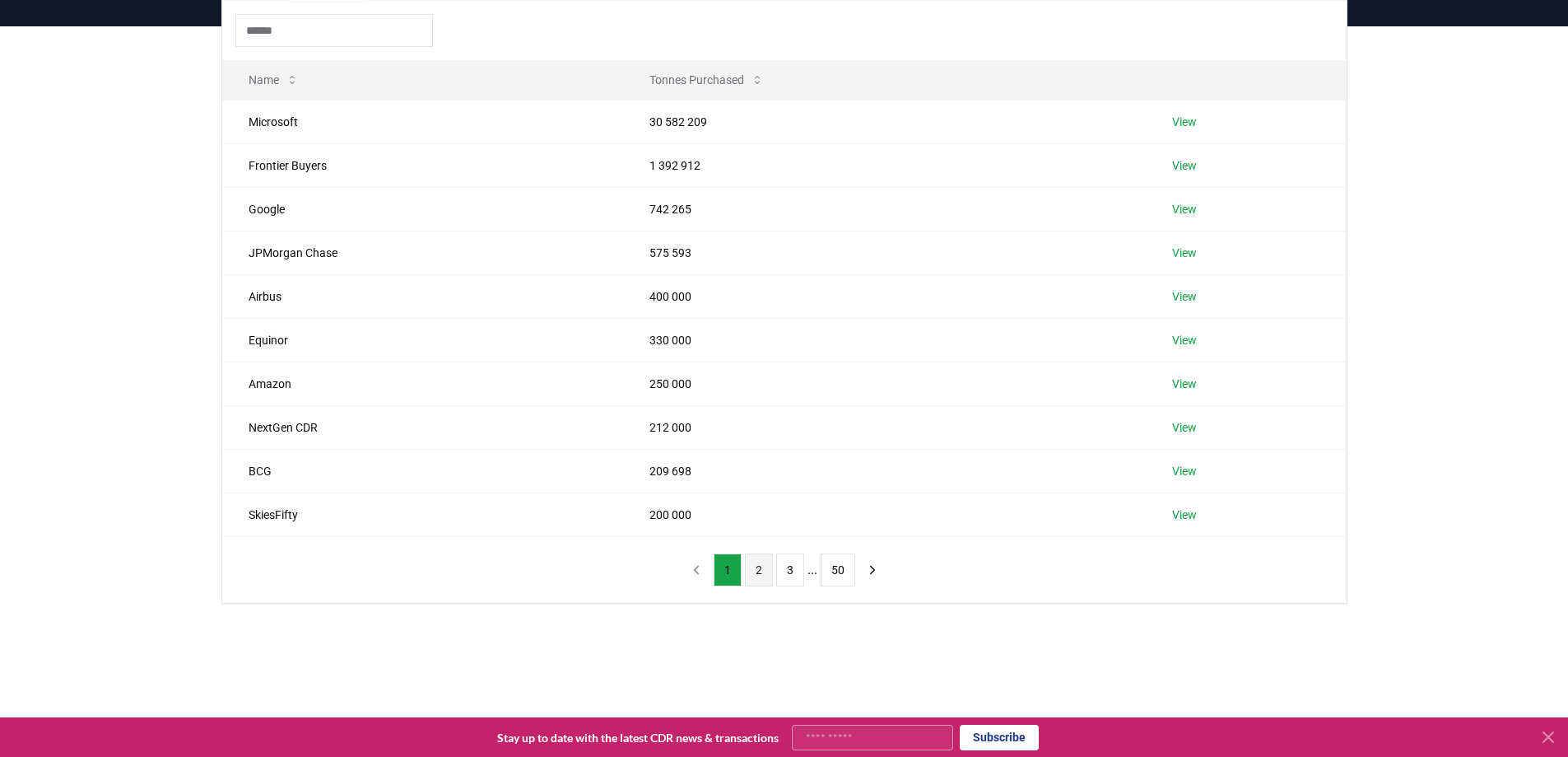
click at [766, 571] on button "2" at bounding box center [759, 569] width 28 height 33
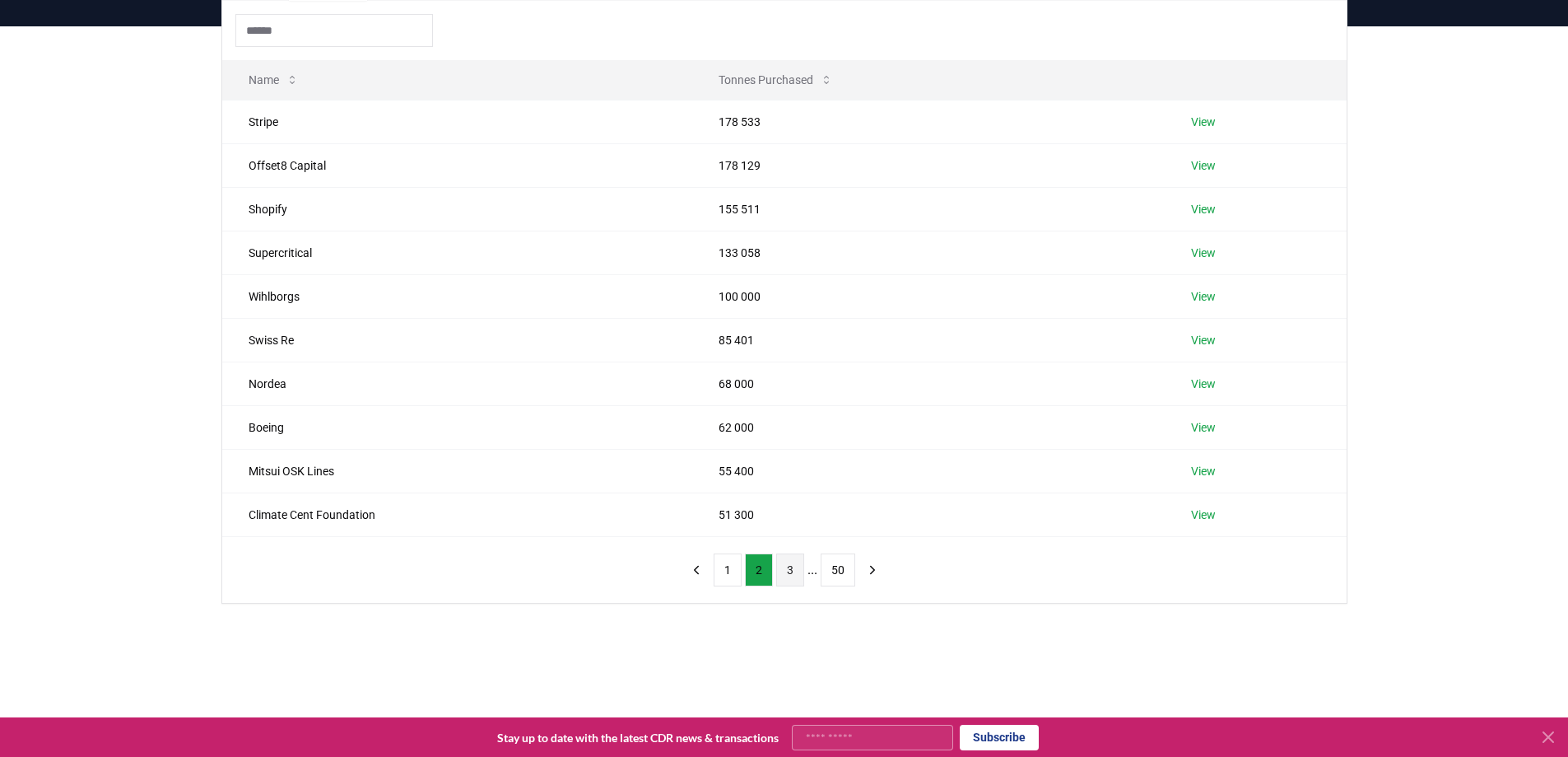
click at [790, 569] on button "3" at bounding box center [790, 569] width 28 height 33
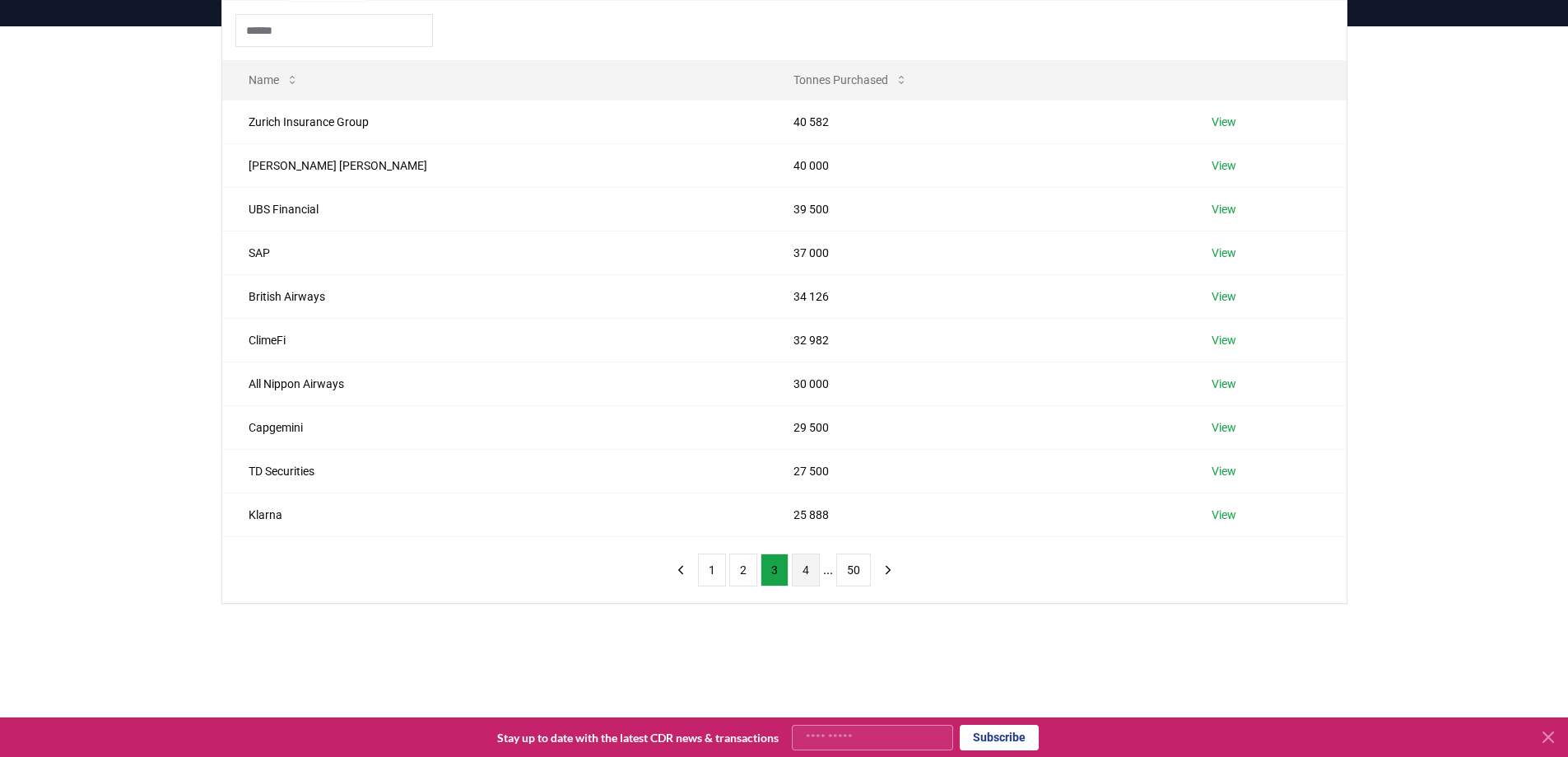
click at [798, 569] on button "4" at bounding box center [806, 569] width 28 height 33
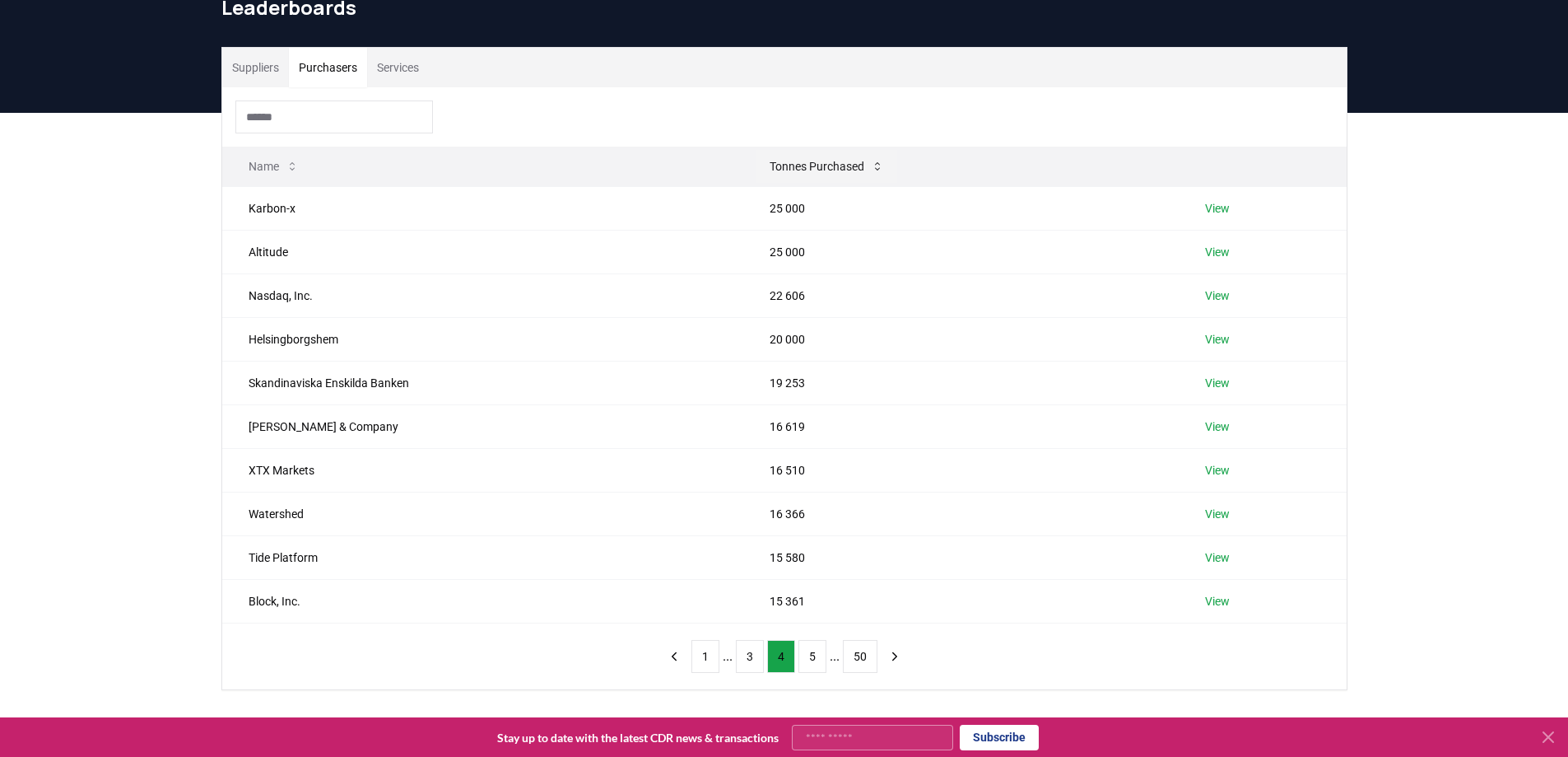
scroll to position [83, 0]
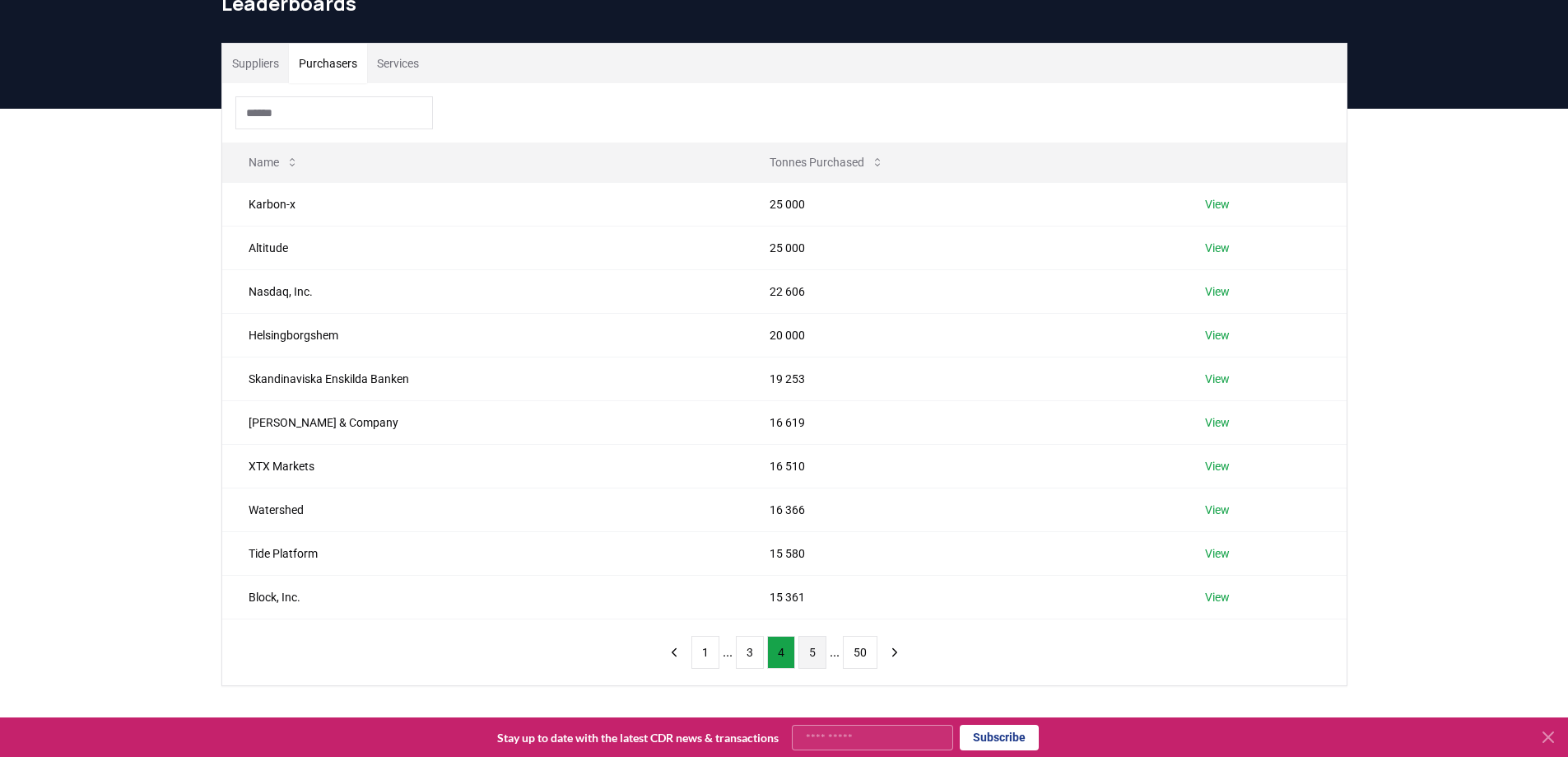
click at [809, 649] on button "5" at bounding box center [812, 652] width 28 height 33
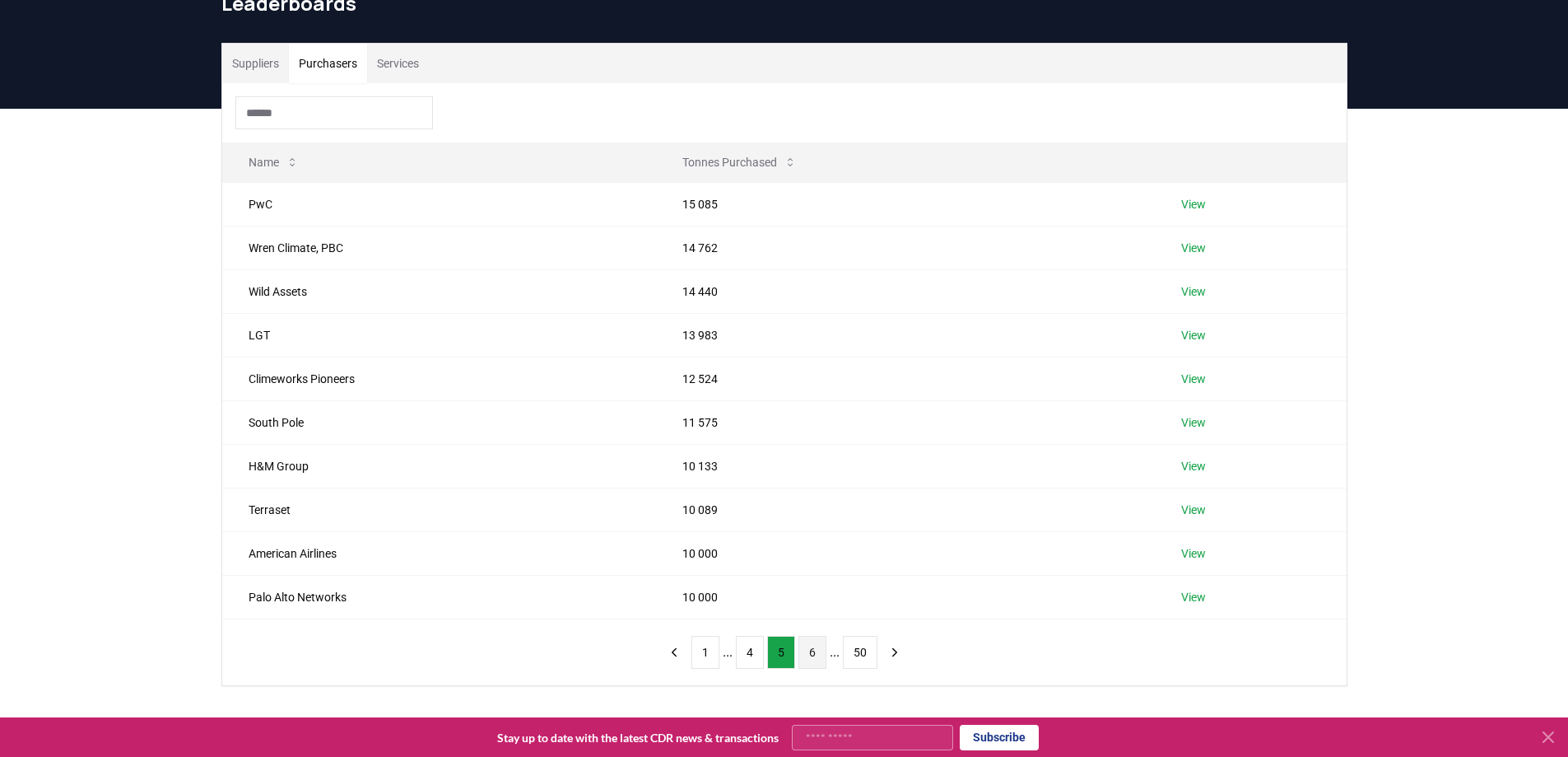
click at [812, 655] on button "6" at bounding box center [812, 652] width 28 height 33
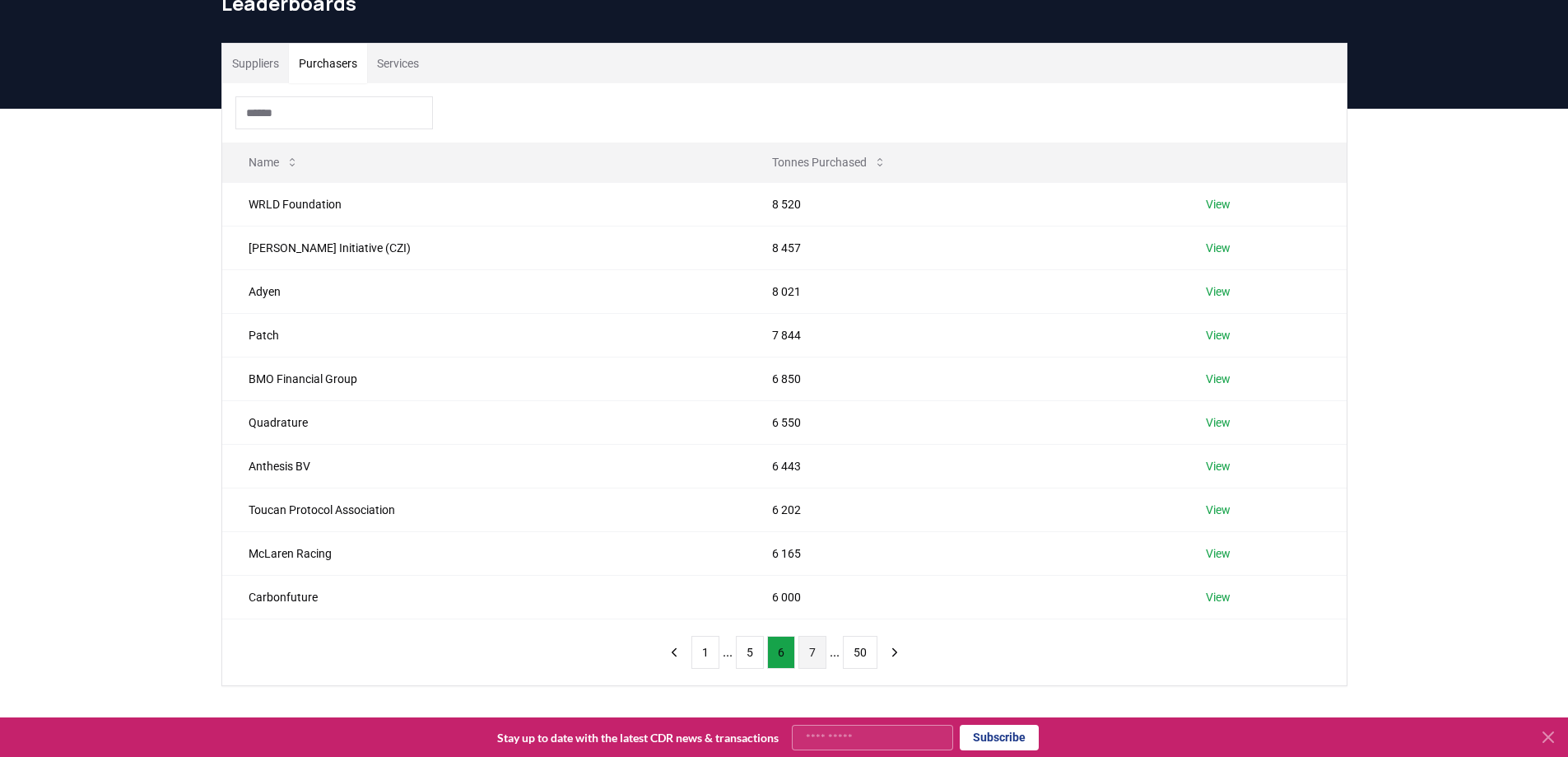
click at [811, 649] on button "7" at bounding box center [812, 652] width 28 height 33
click at [811, 649] on button "8" at bounding box center [812, 652] width 28 height 33
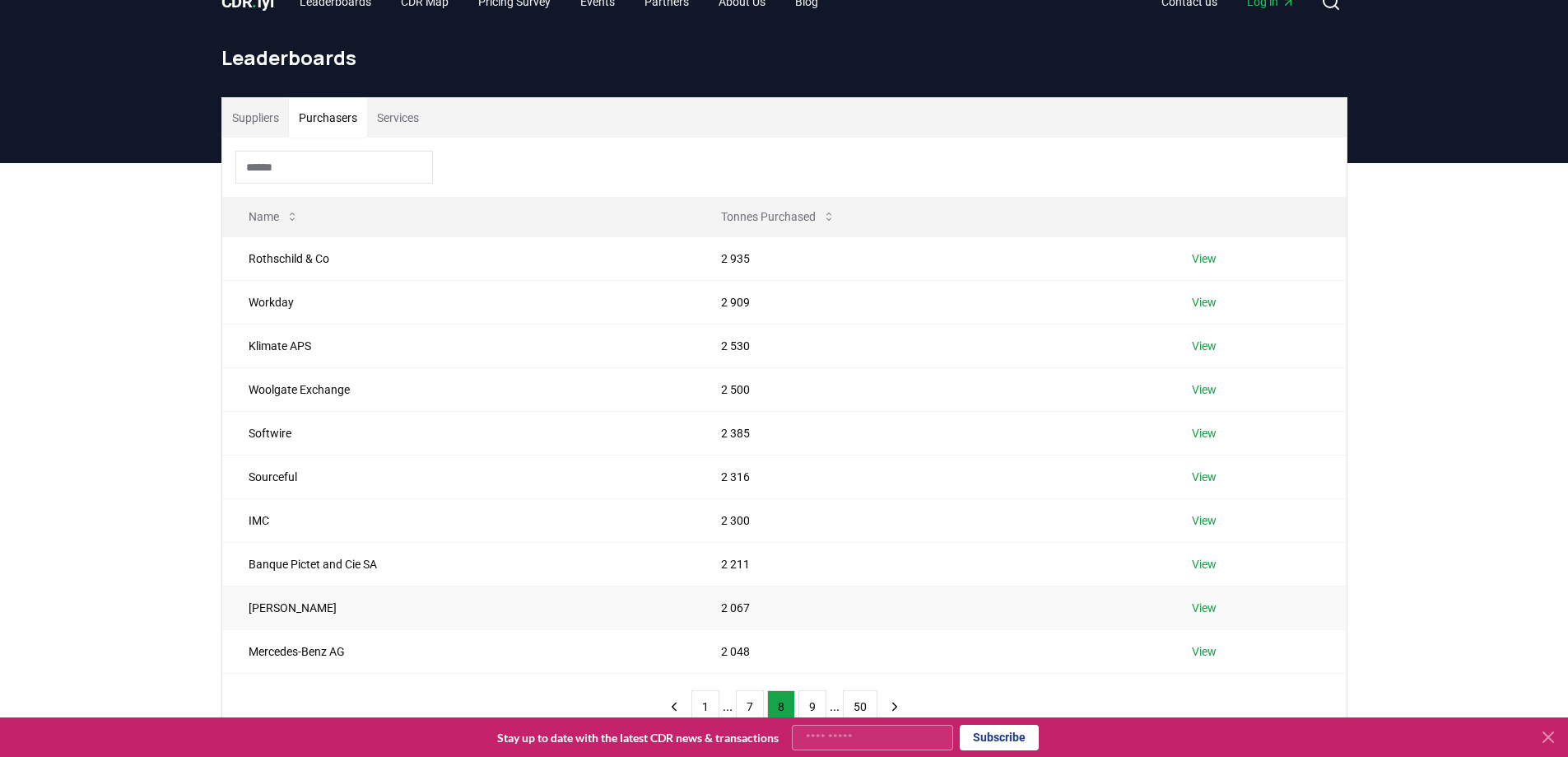
scroll to position [0, 0]
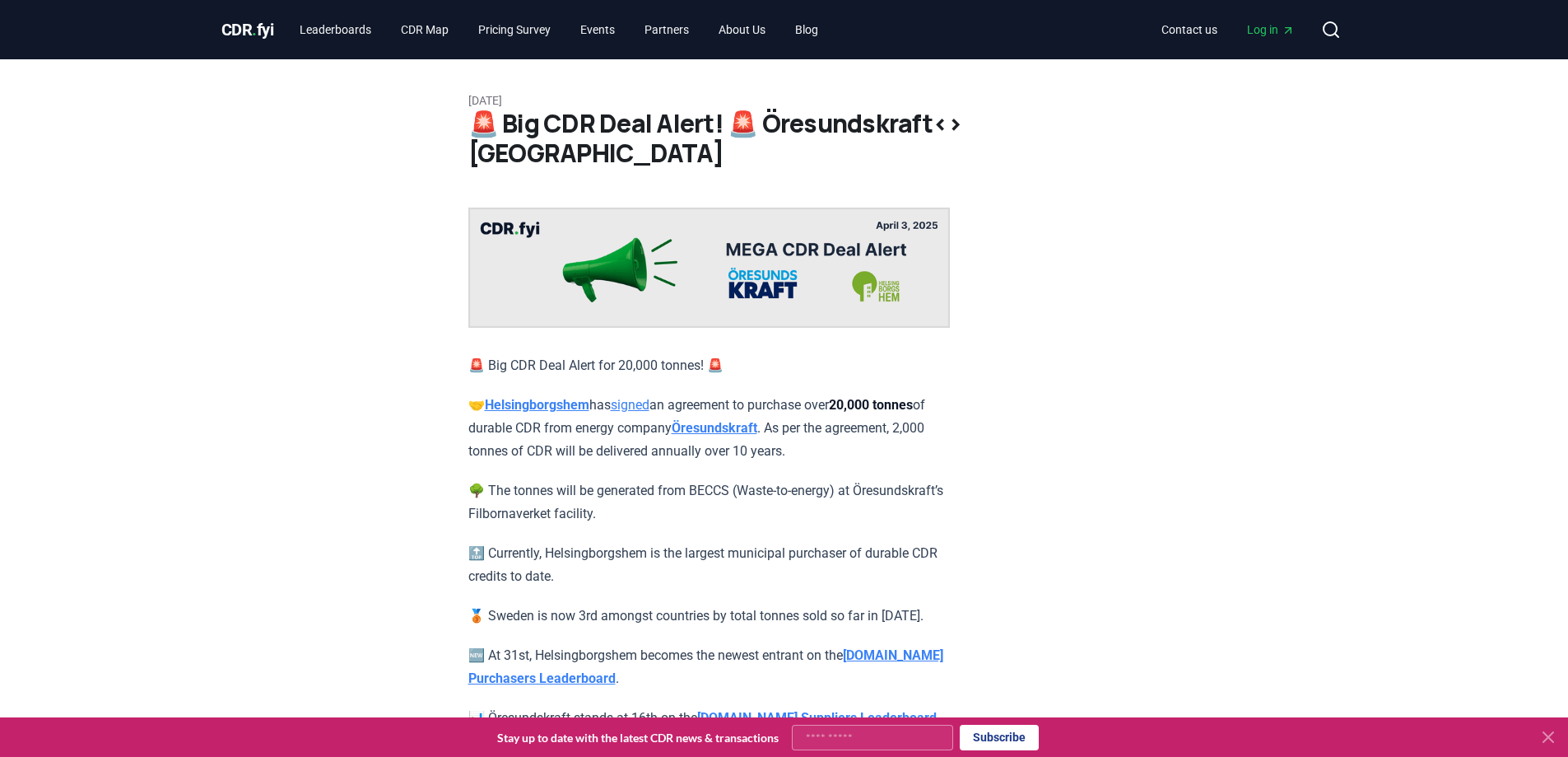
drag, startPoint x: 972, startPoint y: 202, endPoint x: 974, endPoint y: 237, distance: 35.1
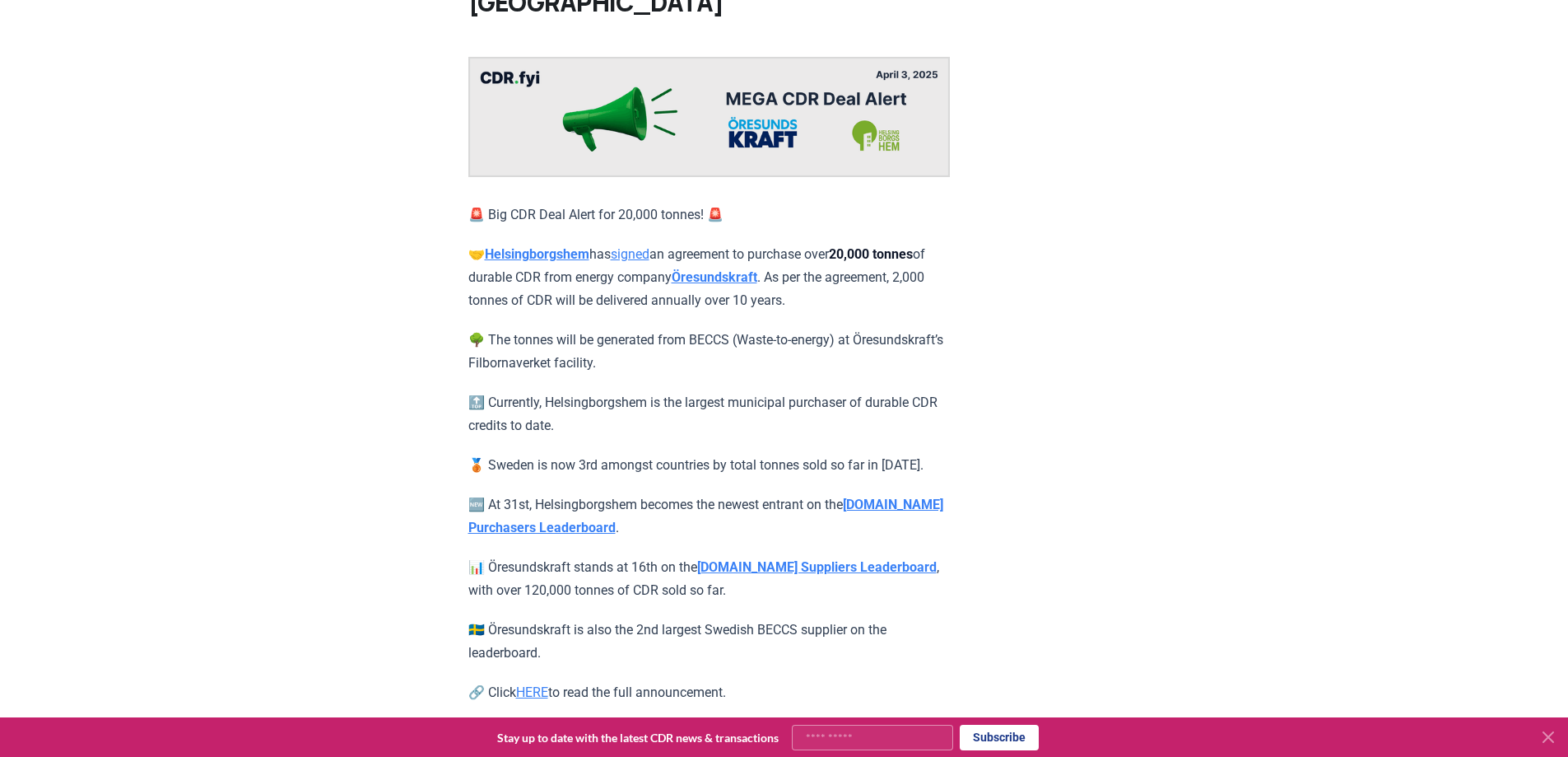
scroll to position [164, 0]
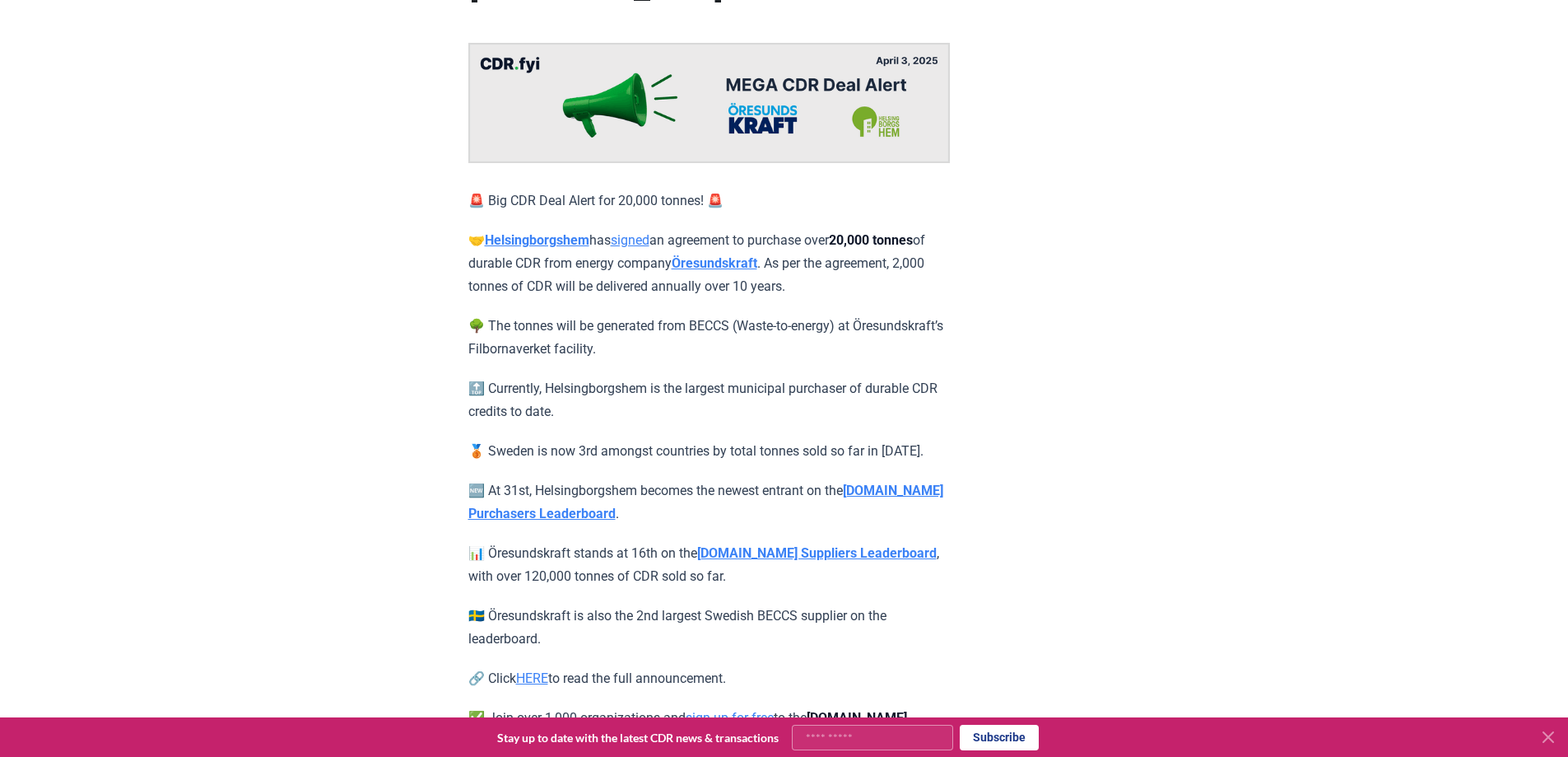
drag, startPoint x: 353, startPoint y: 375, endPoint x: 301, endPoint y: 356, distance: 55.4
click at [301, 356] on div "April 03, 2025 🚨 Big CDR Deal Alert! 🚨 Öresundskraft<>Helsingborgshem 🚨 Big CDR…" at bounding box center [784, 335] width 1153 height 881
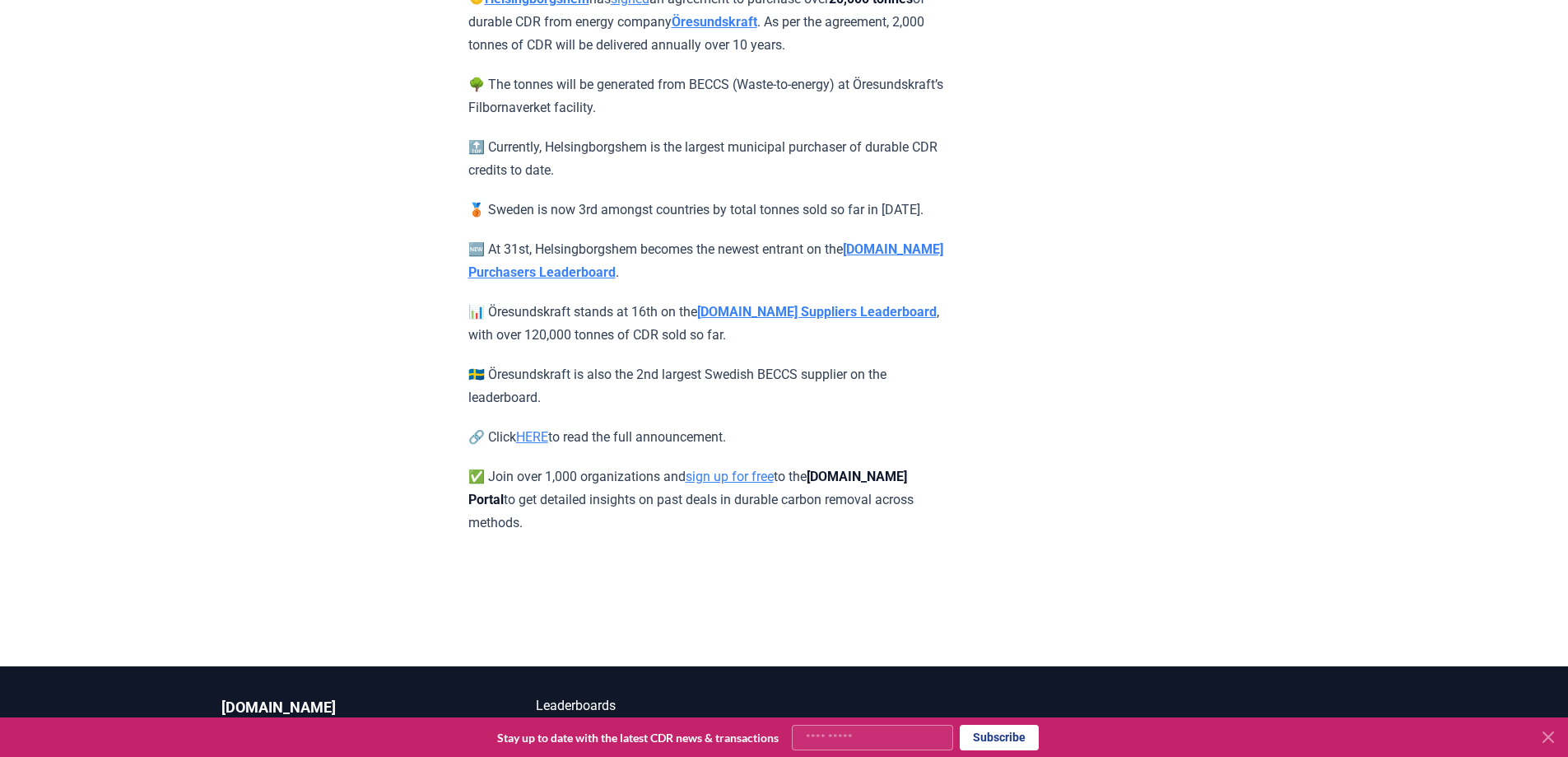
scroll to position [407, 0]
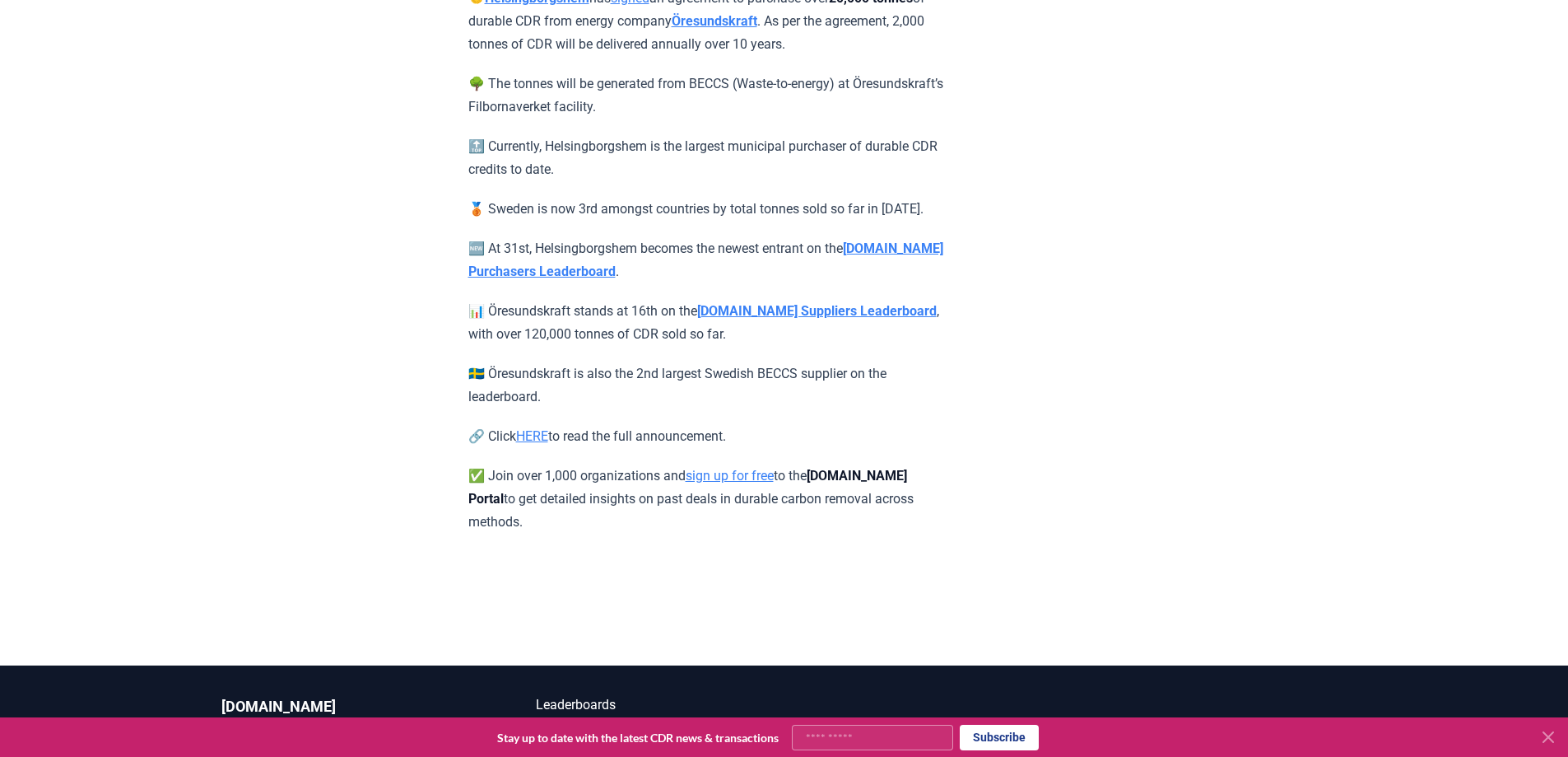
drag, startPoint x: 290, startPoint y: 378, endPoint x: 249, endPoint y: 366, distance: 42.7
click at [249, 366] on div "April 03, 2025 🚨 Big CDR Deal Alert! 🚨 Öresundskraft<>Helsingborgshem 🚨 Big CDR…" at bounding box center [784, 93] width 1153 height 881
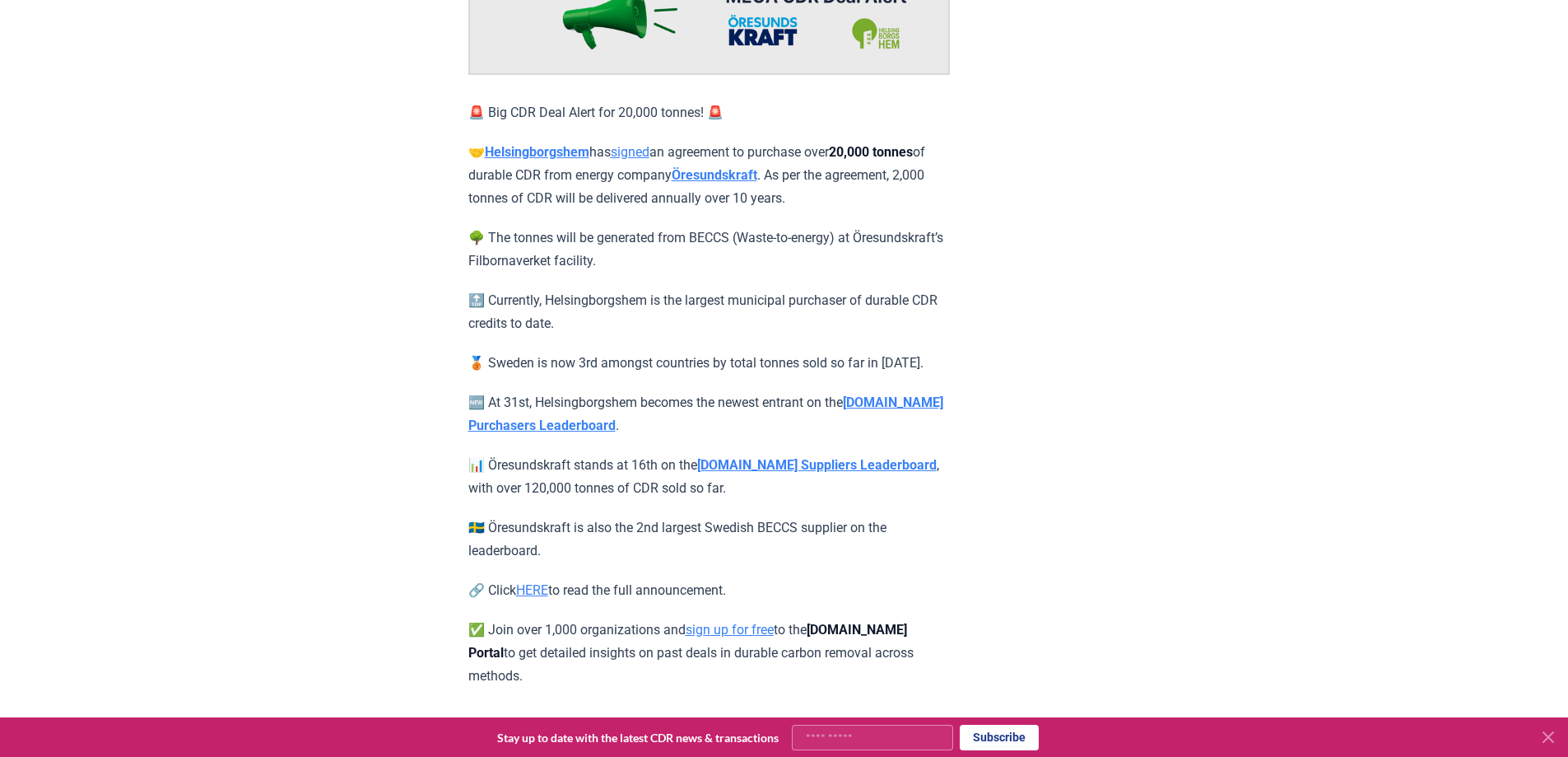
scroll to position [252, 0]
drag, startPoint x: 303, startPoint y: 357, endPoint x: 281, endPoint y: 358, distance: 22.0
click at [281, 358] on div "April 03, 2025 🚨 Big CDR Deal Alert! 🚨 Öresundskraft<>Helsingborgshem 🚨 Big CDR…" at bounding box center [784, 248] width 1153 height 881
drag, startPoint x: 354, startPoint y: 372, endPoint x: 272, endPoint y: 354, distance: 84.0
click at [263, 360] on div "April 03, 2025 🚨 Big CDR Deal Alert! 🚨 Öresundskraft<>Helsingborgshem 🚨 Big CDR…" at bounding box center [784, 248] width 1153 height 881
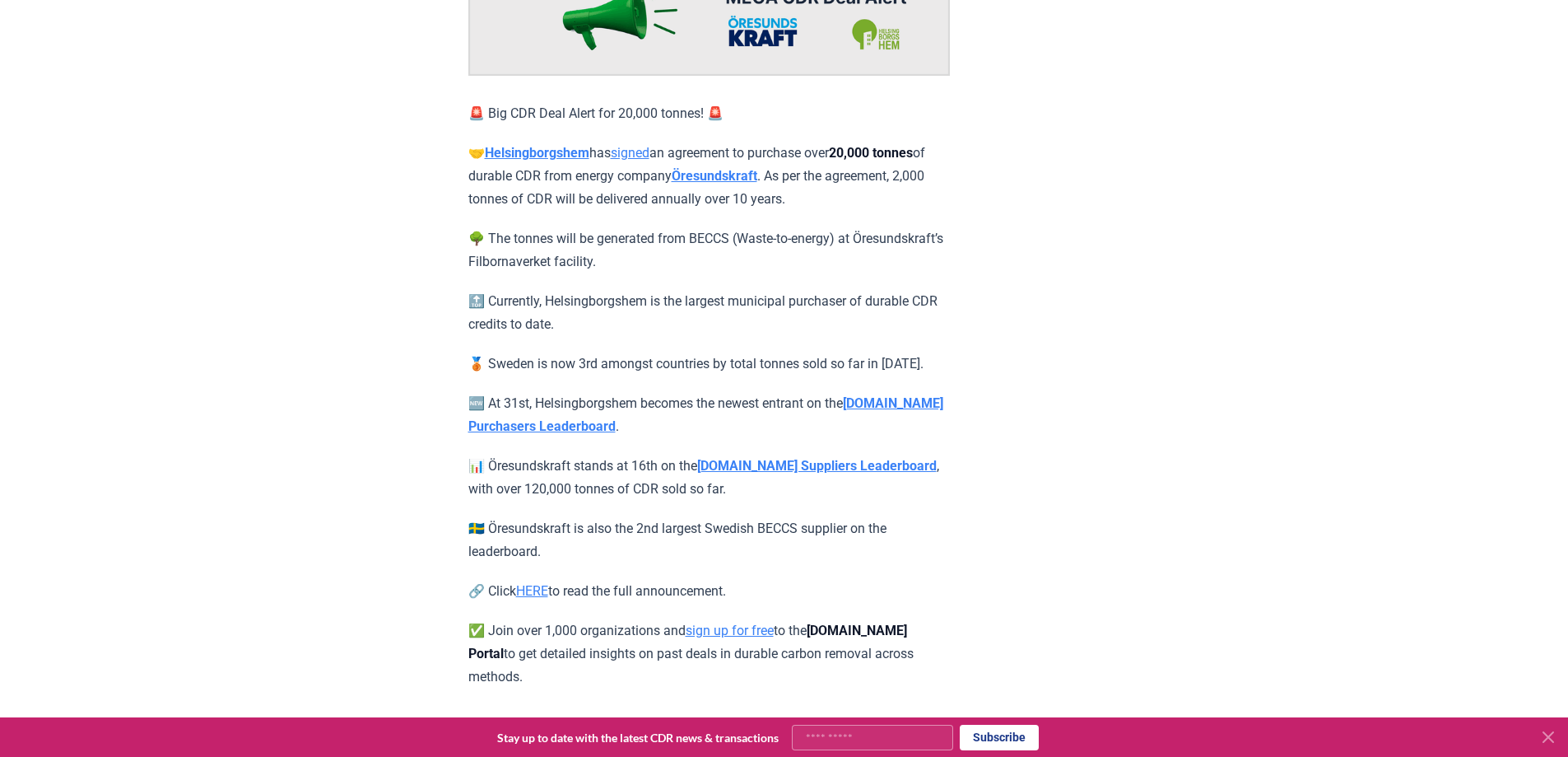
drag, startPoint x: 320, startPoint y: 337, endPoint x: 259, endPoint y: 345, distance: 61.5
click at [259, 345] on div "April 03, 2025 🚨 Big CDR Deal Alert! 🚨 Öresundskraft<>Helsingborgshem 🚨 Big CDR…" at bounding box center [784, 248] width 1153 height 881
